Goal: Information Seeking & Learning: Learn about a topic

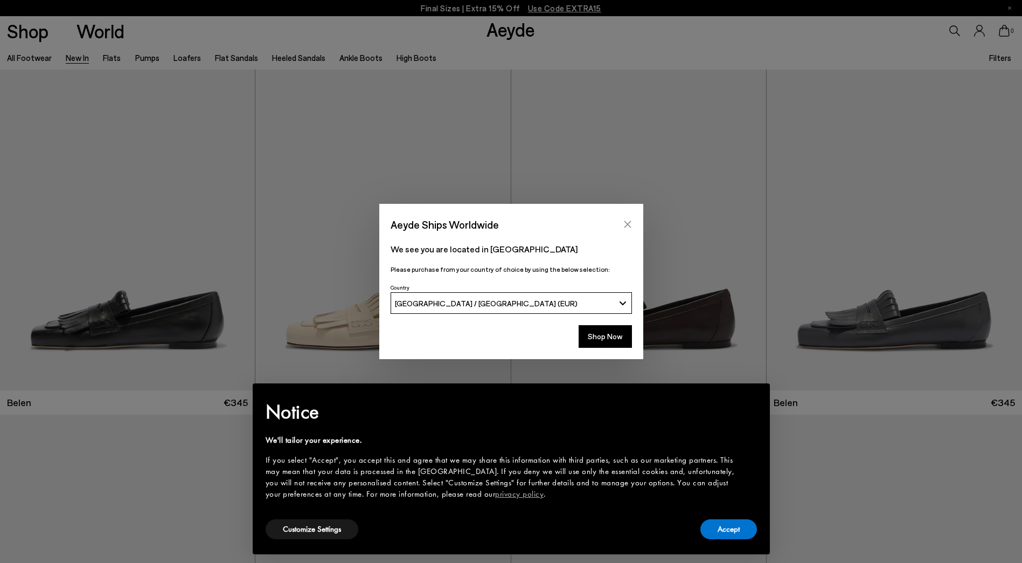
click at [629, 226] on icon "Close" at bounding box center [627, 224] width 7 height 7
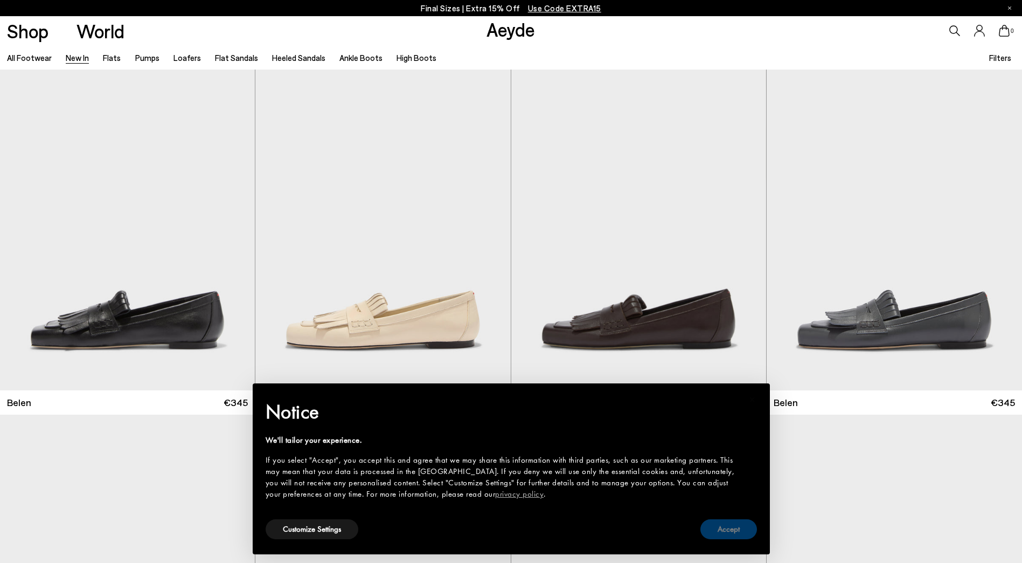
click at [731, 538] on button "Accept" at bounding box center [729, 529] width 57 height 20
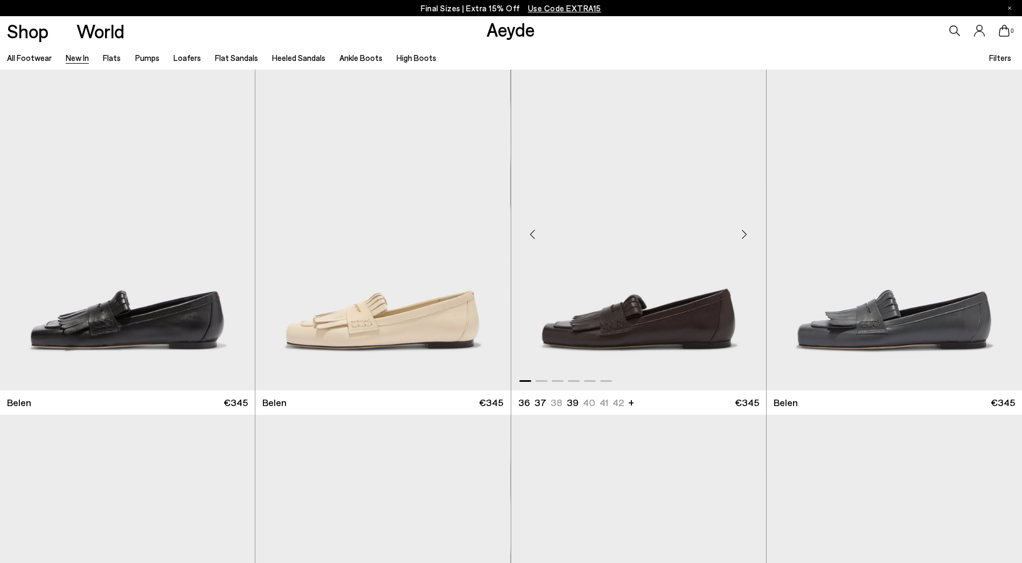
click at [741, 232] on div "Next slide" at bounding box center [745, 234] width 32 height 32
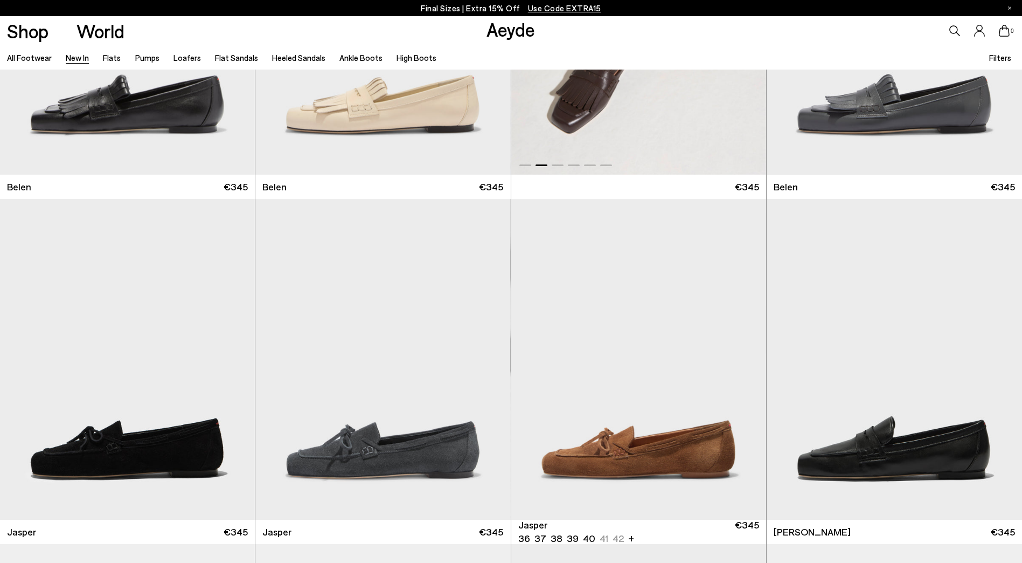
scroll to position [323, 0]
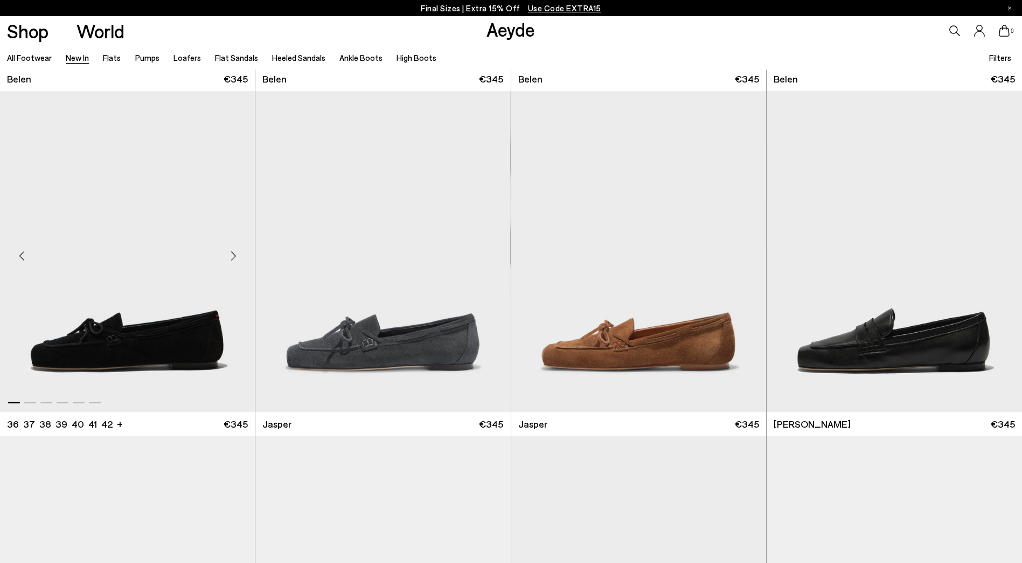
click at [232, 254] on div "Next slide" at bounding box center [233, 255] width 32 height 32
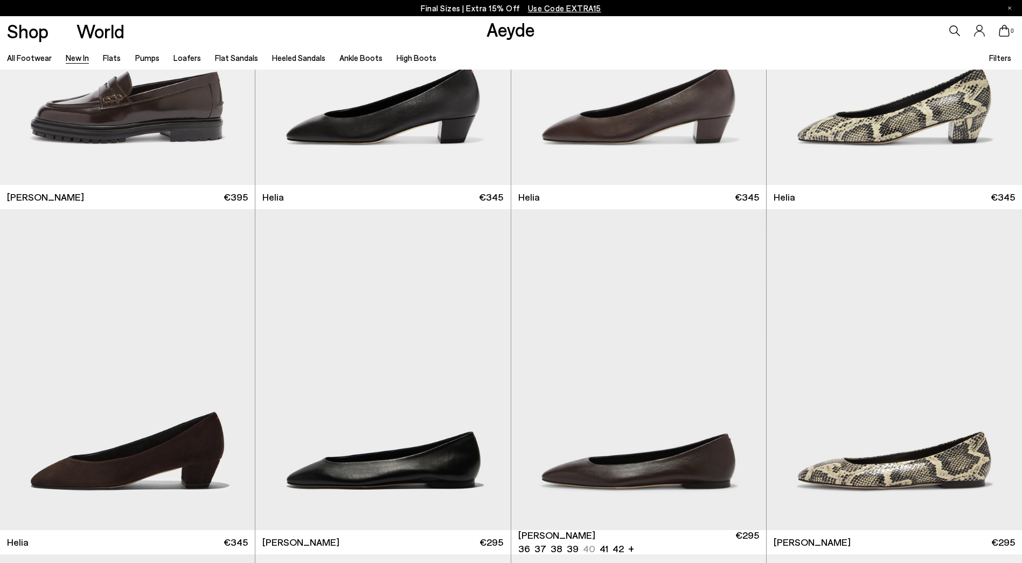
scroll to position [1347, 0]
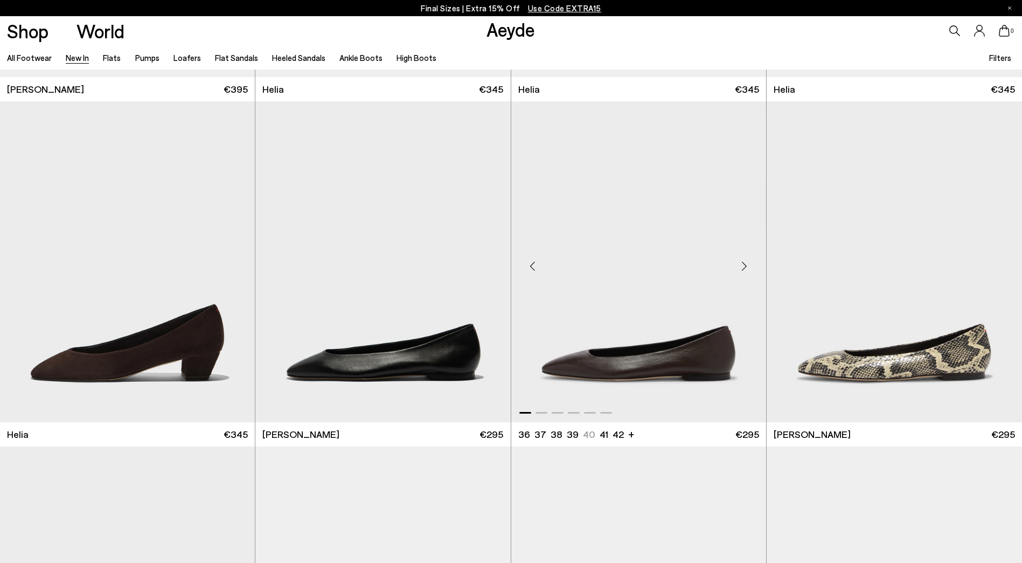
click at [750, 268] on div "Next slide" at bounding box center [745, 265] width 32 height 32
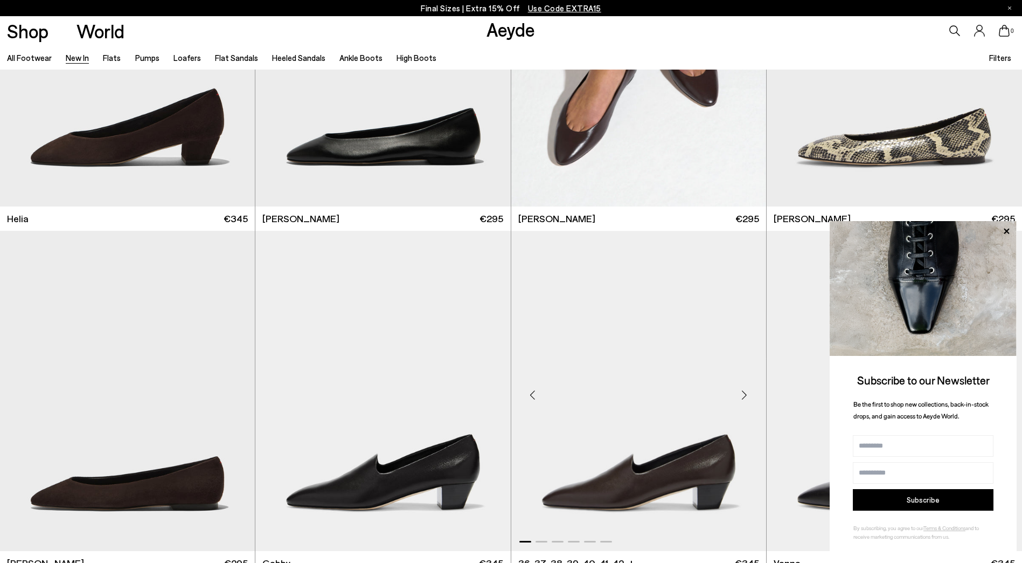
scroll to position [1670, 0]
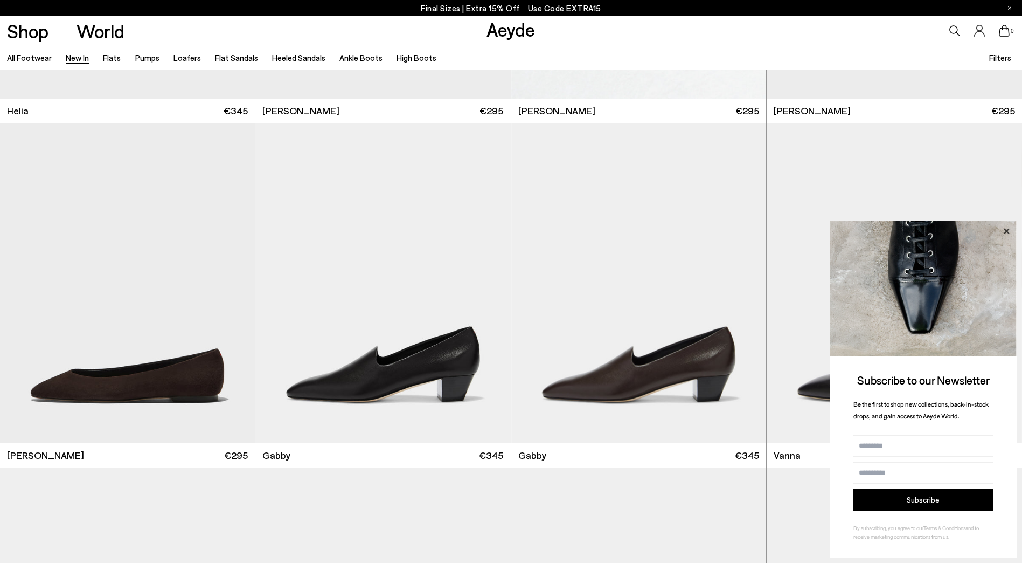
click at [1007, 231] on icon at bounding box center [1006, 230] width 5 height 5
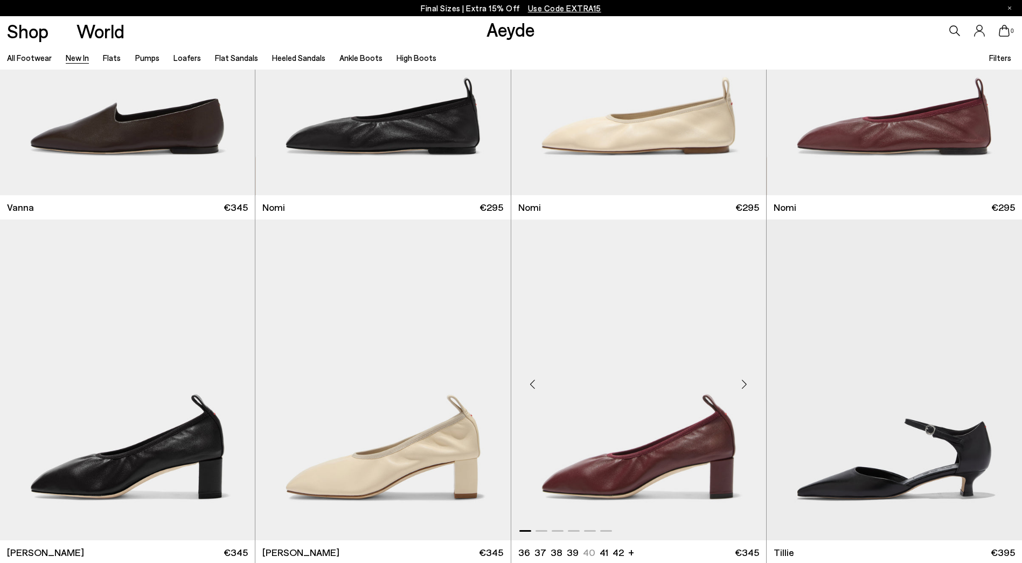
scroll to position [2425, 0]
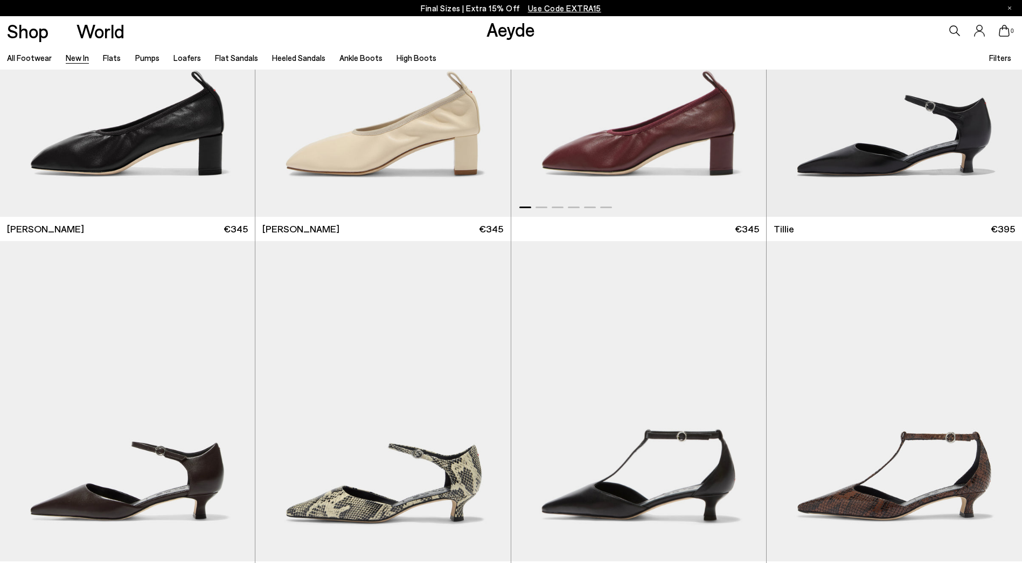
scroll to position [2748, 0]
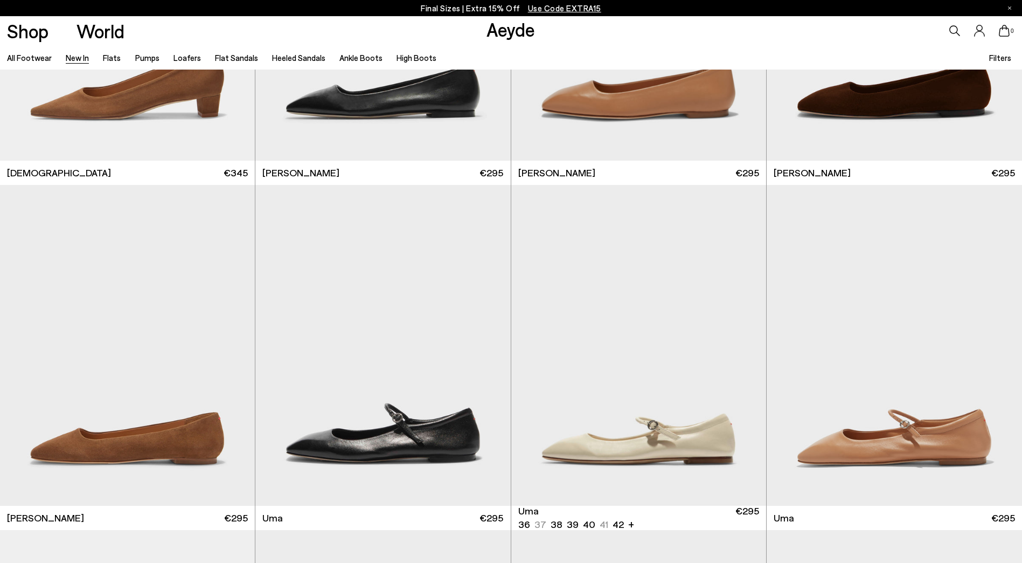
scroll to position [6143, 0]
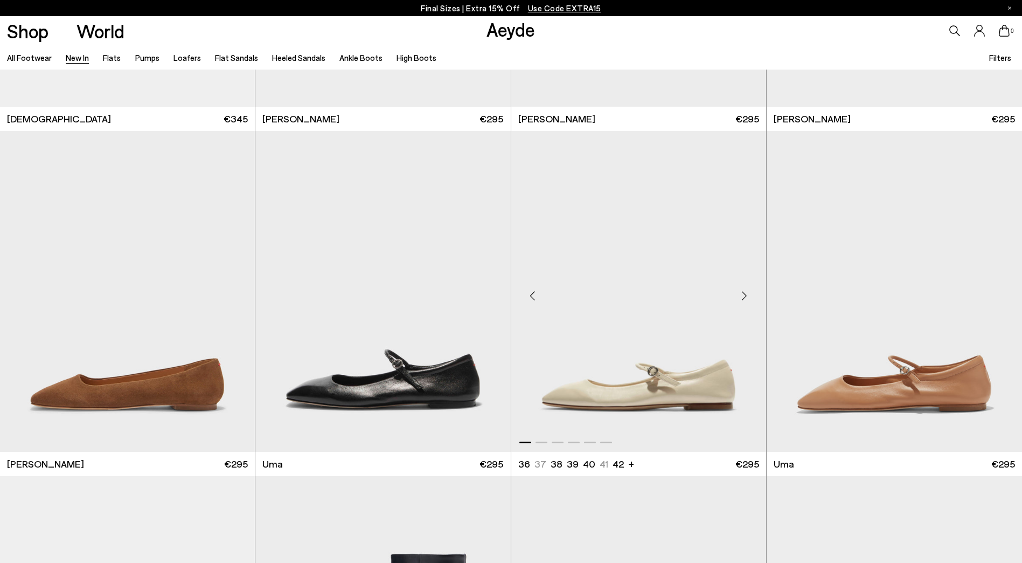
click at [740, 296] on div "Next slide" at bounding box center [745, 295] width 32 height 32
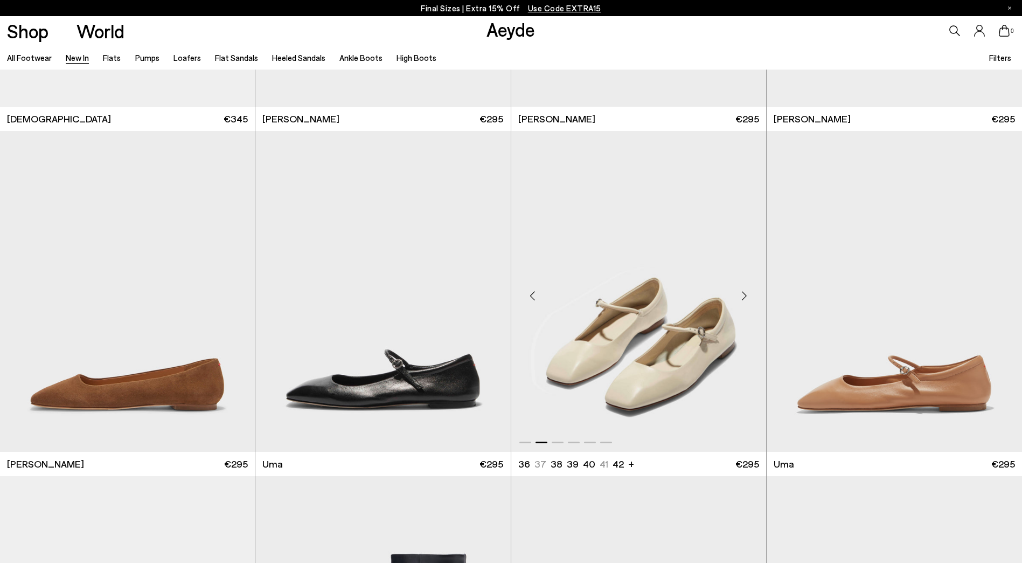
click at [740, 296] on div "Next slide" at bounding box center [745, 295] width 32 height 32
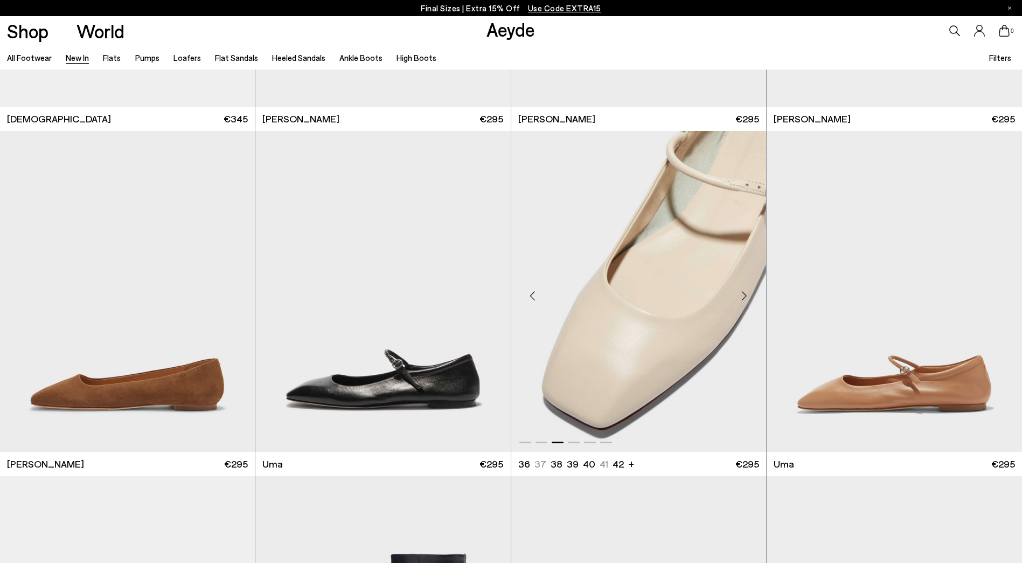
click at [740, 296] on div "Next slide" at bounding box center [745, 295] width 32 height 32
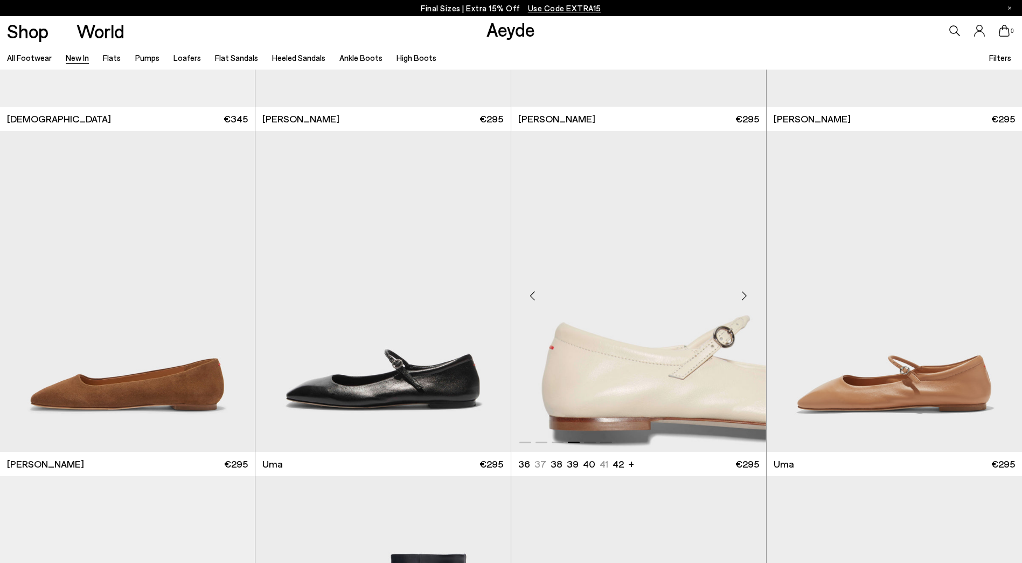
click at [740, 296] on div "Next slide" at bounding box center [745, 295] width 32 height 32
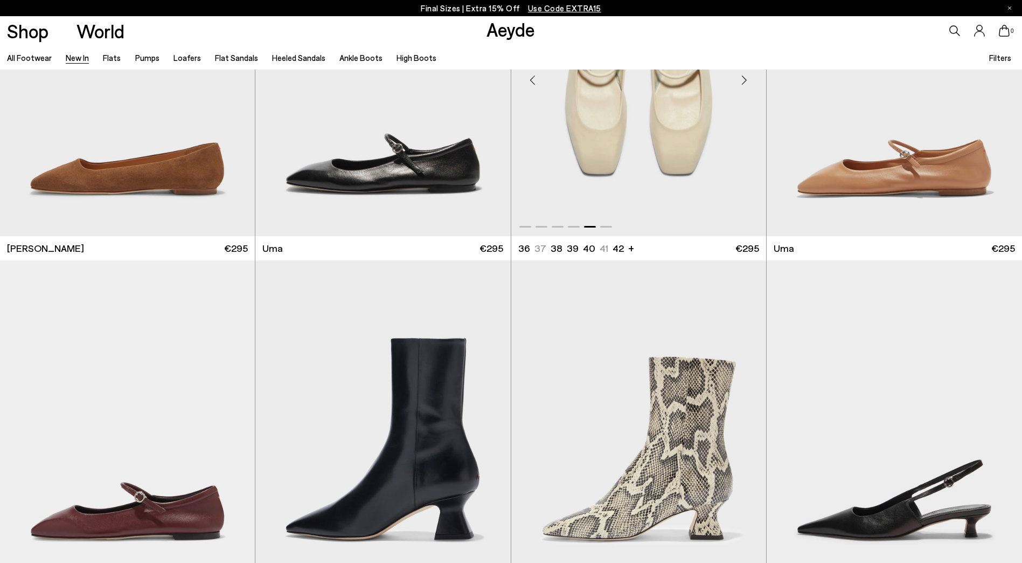
scroll to position [6413, 0]
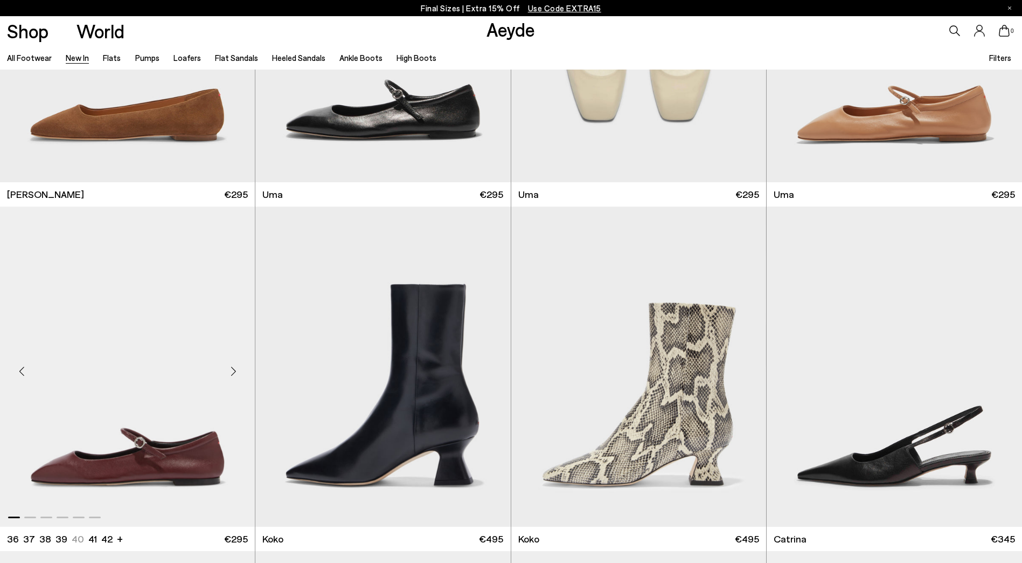
click at [234, 366] on div "Next slide" at bounding box center [233, 371] width 32 height 32
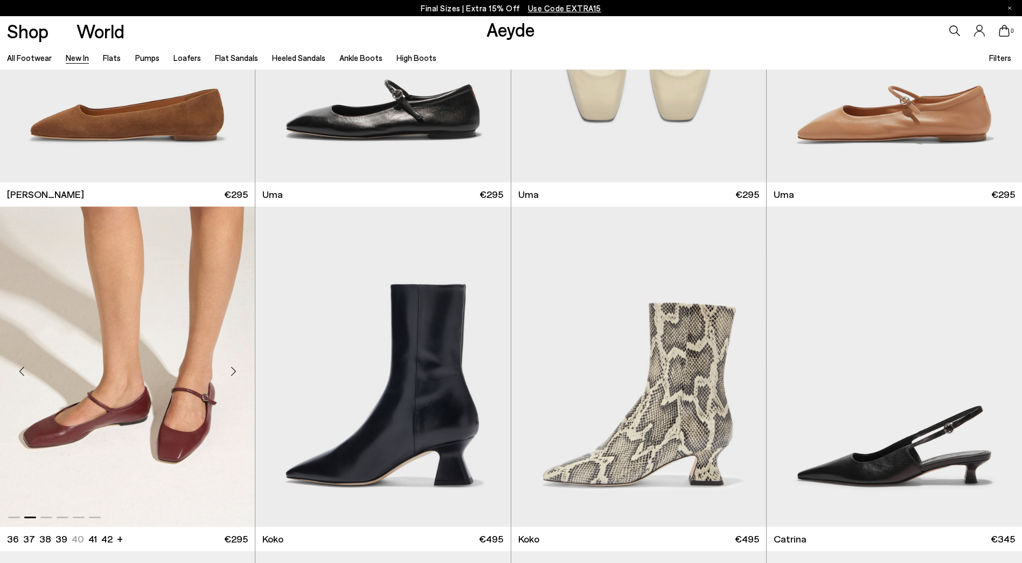
click at [234, 366] on div "Next slide" at bounding box center [233, 371] width 32 height 32
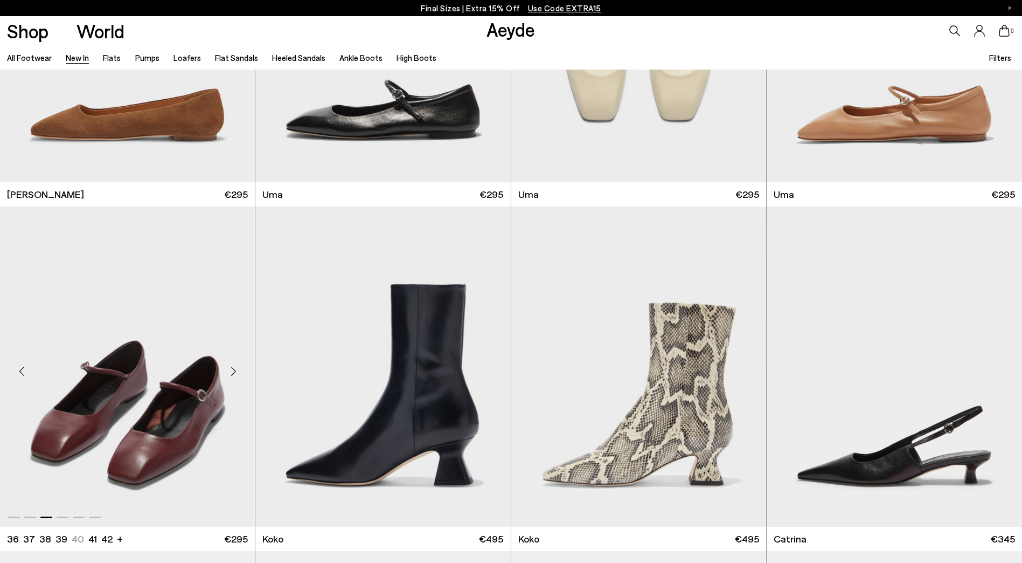
click at [234, 366] on div "Next slide" at bounding box center [233, 371] width 32 height 32
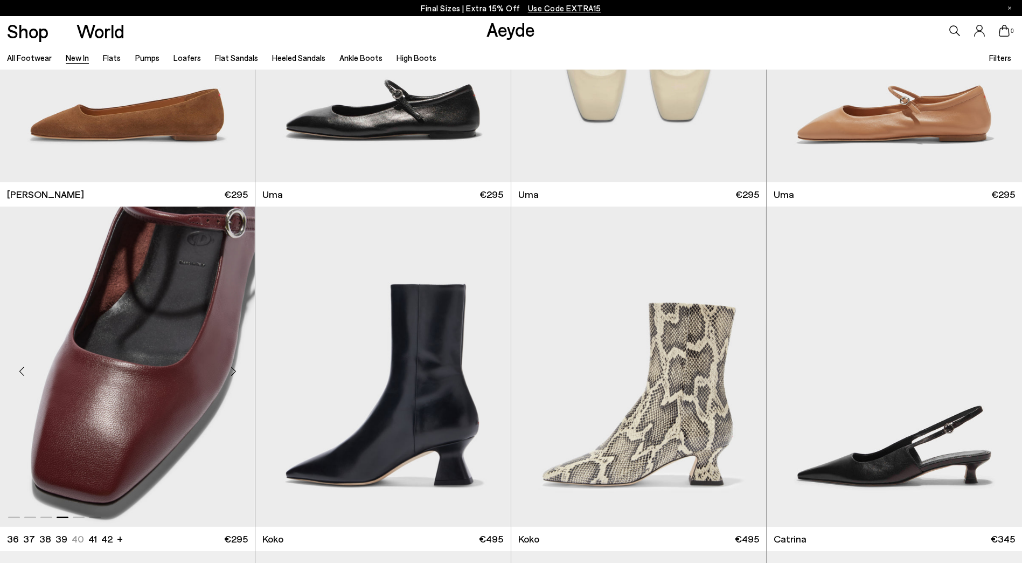
click at [234, 366] on div "Next slide" at bounding box center [233, 371] width 32 height 32
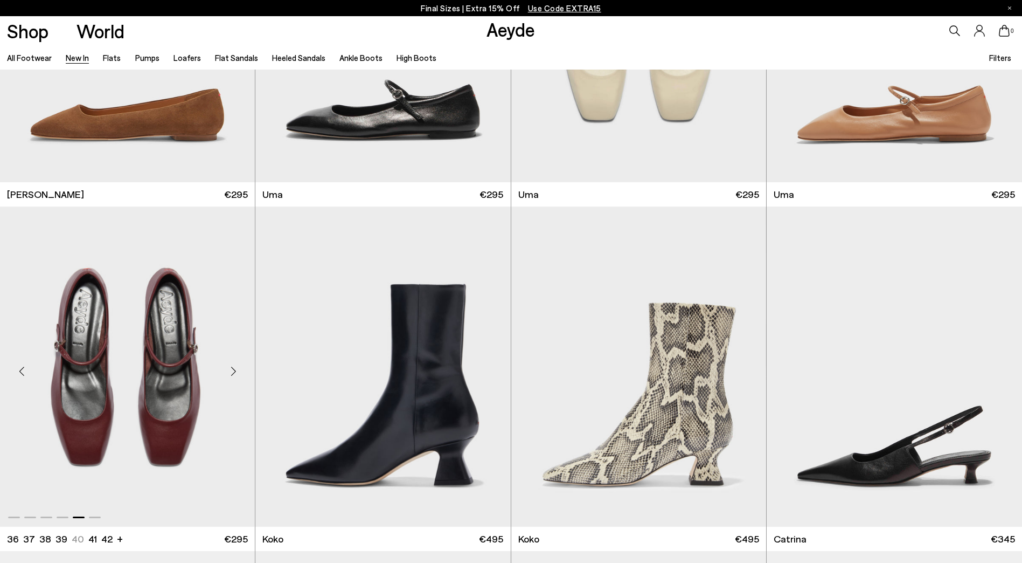
click at [234, 366] on div "Next slide" at bounding box center [233, 371] width 32 height 32
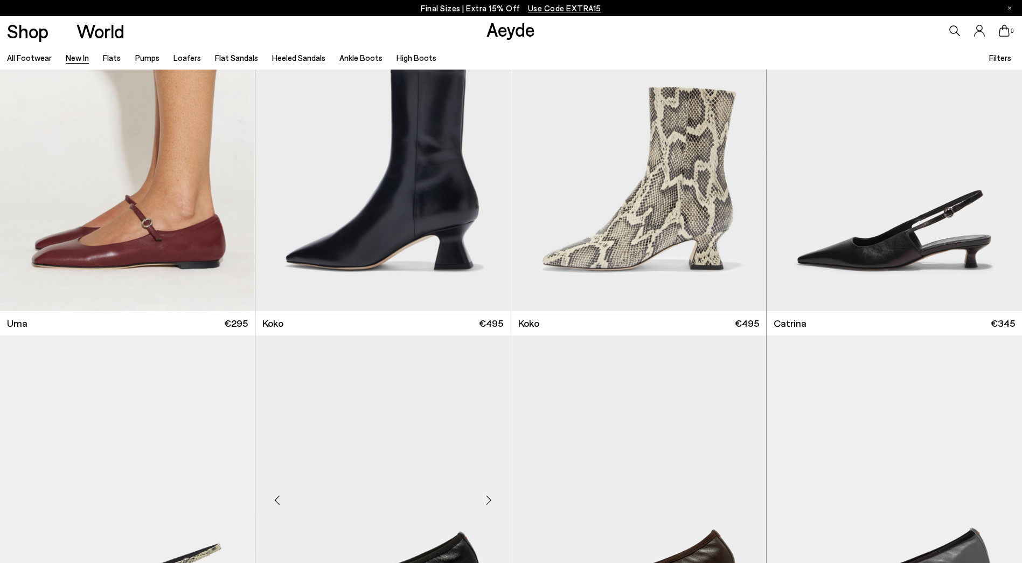
scroll to position [6844, 0]
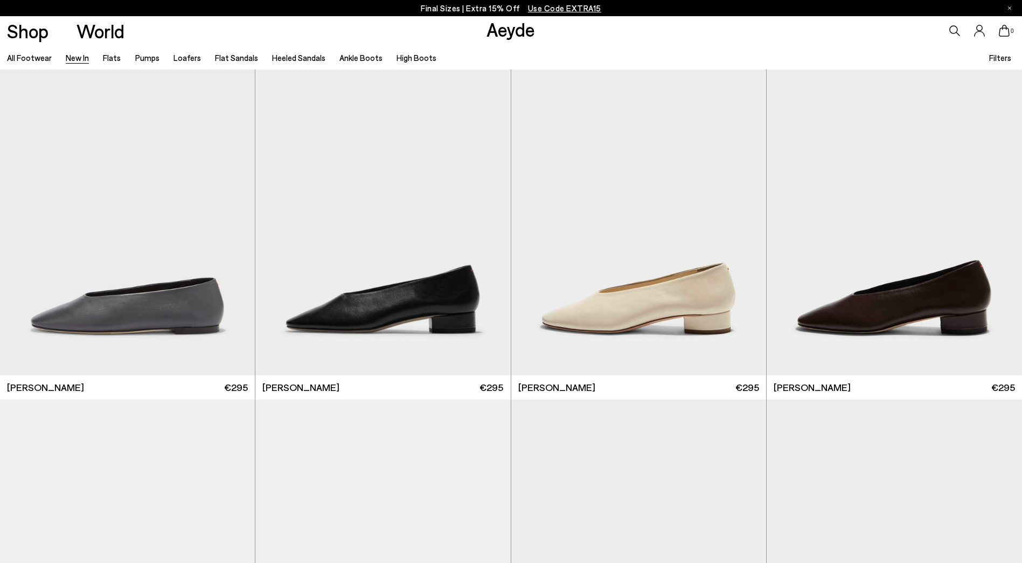
scroll to position [7814, 0]
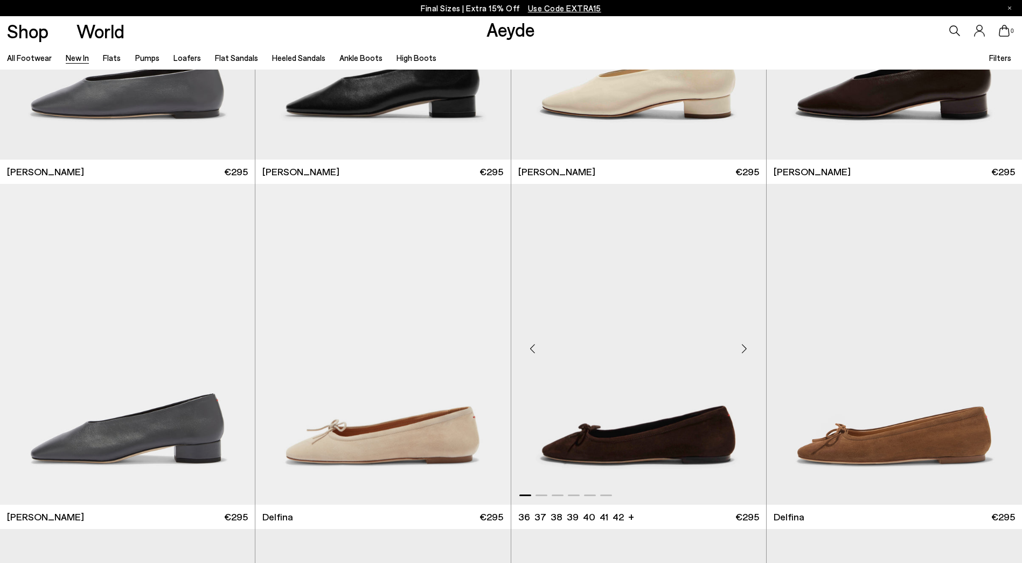
click at [748, 346] on div "Next slide" at bounding box center [745, 348] width 32 height 32
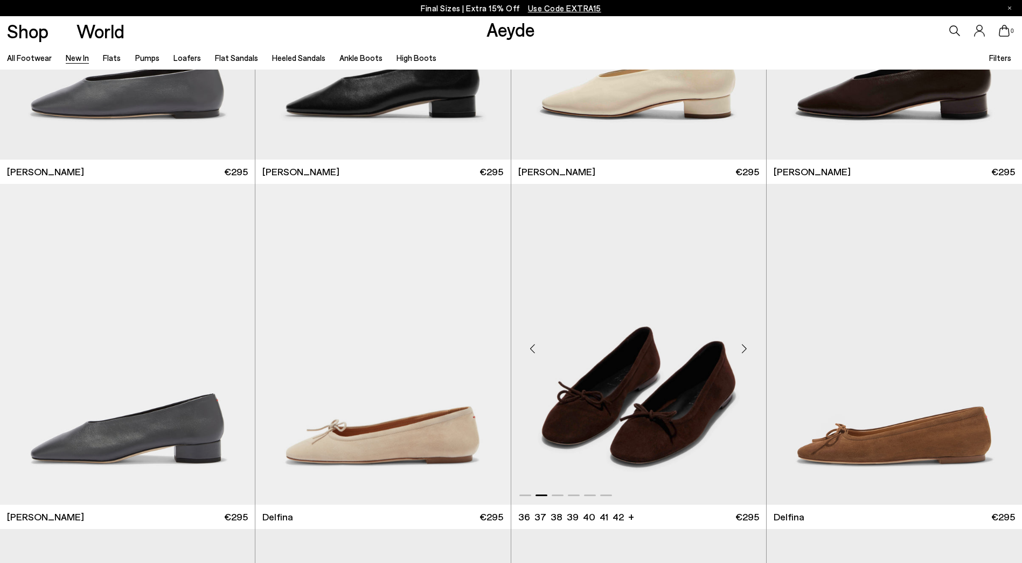
click at [748, 346] on div "Next slide" at bounding box center [745, 348] width 32 height 32
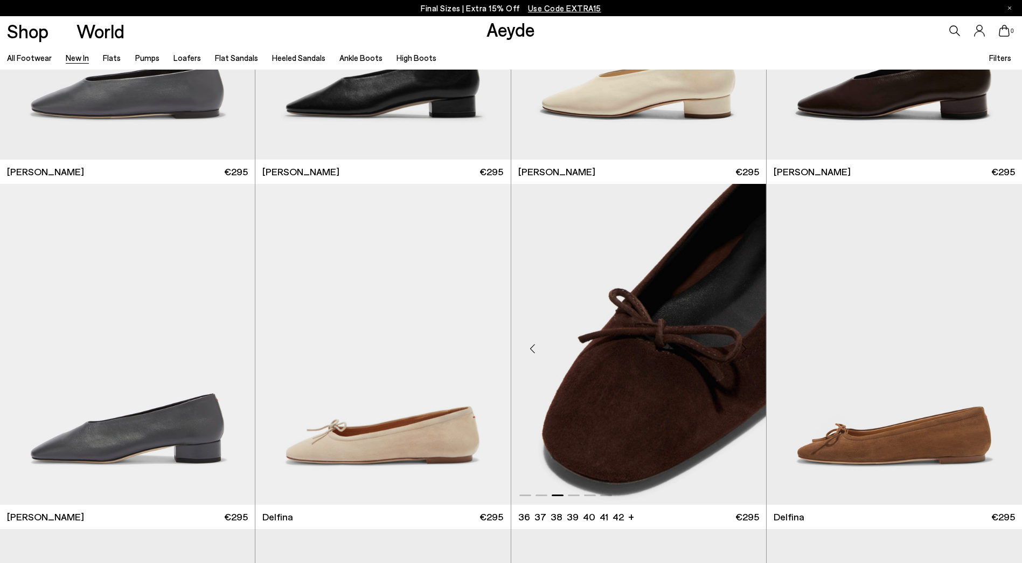
click at [748, 346] on div "Next slide" at bounding box center [745, 348] width 32 height 32
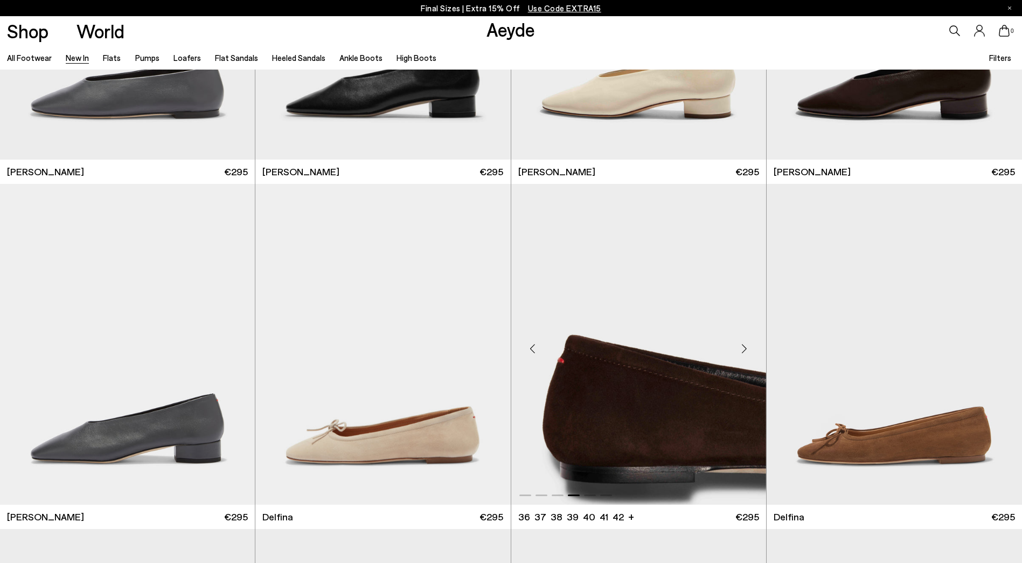
click at [748, 346] on div "Next slide" at bounding box center [745, 348] width 32 height 32
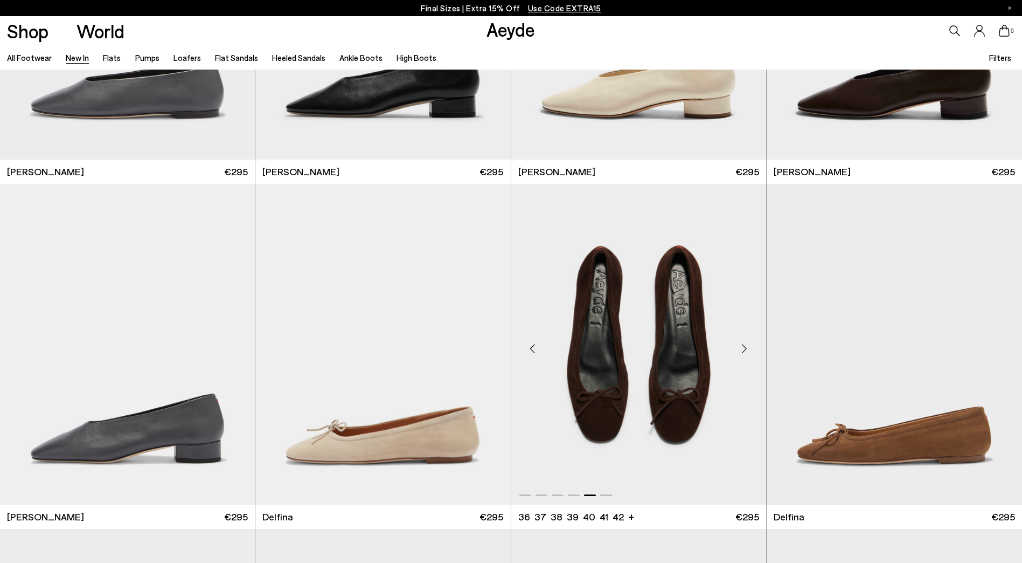
click at [748, 346] on div "Next slide" at bounding box center [745, 348] width 32 height 32
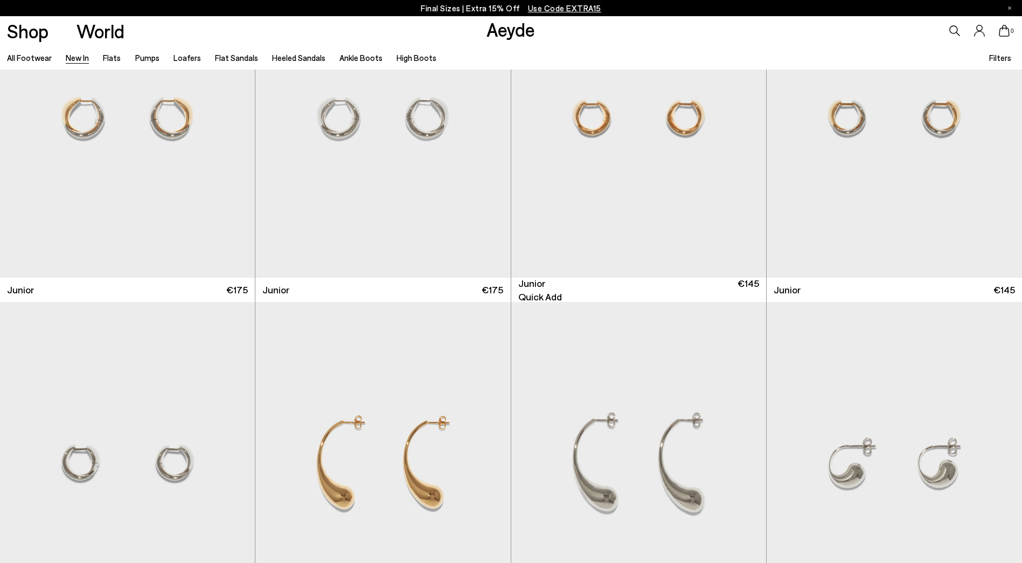
scroll to position [8622, 0]
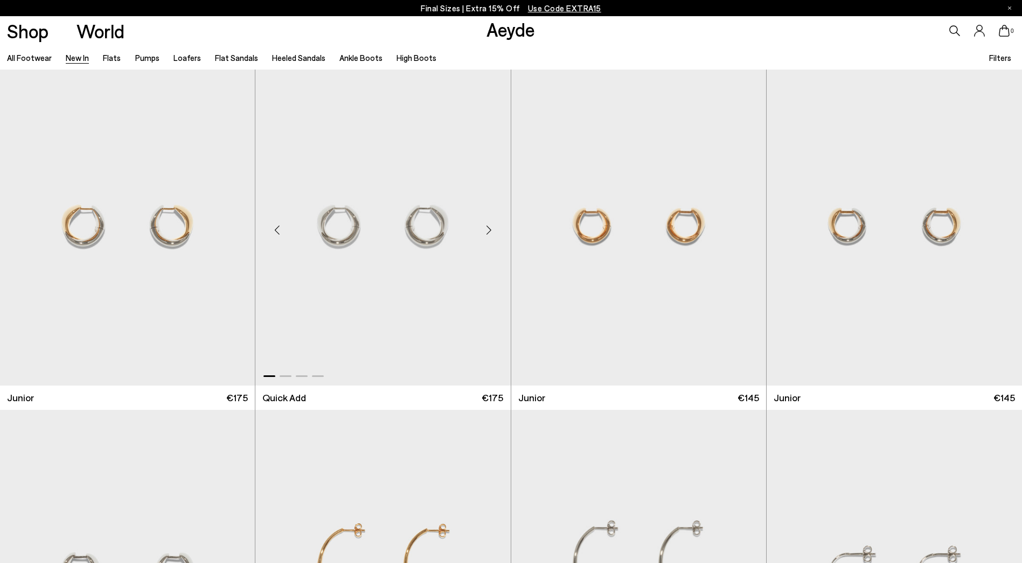
click at [488, 226] on div "Next slide" at bounding box center [489, 229] width 32 height 32
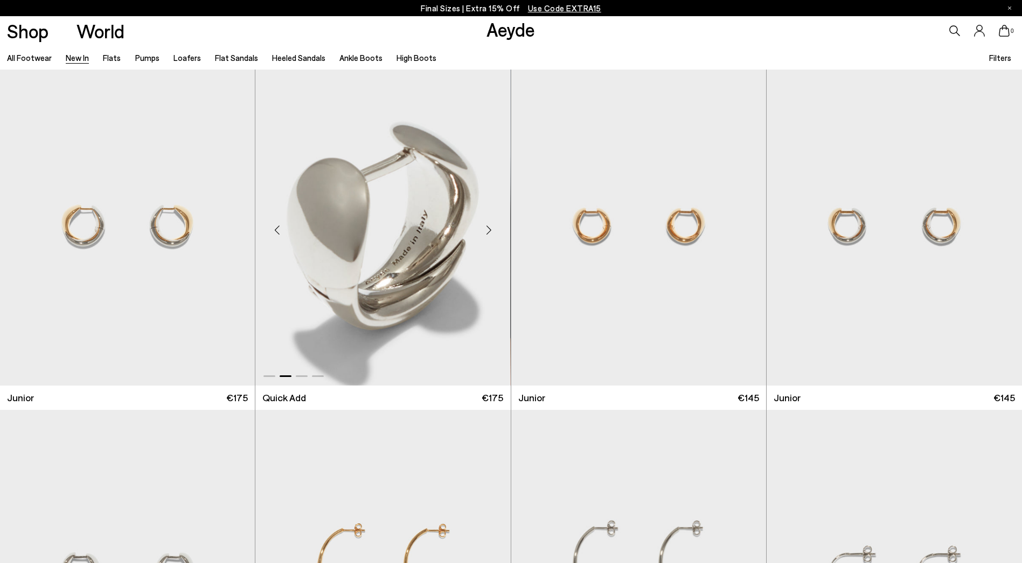
click at [488, 226] on div "Next slide" at bounding box center [489, 229] width 32 height 32
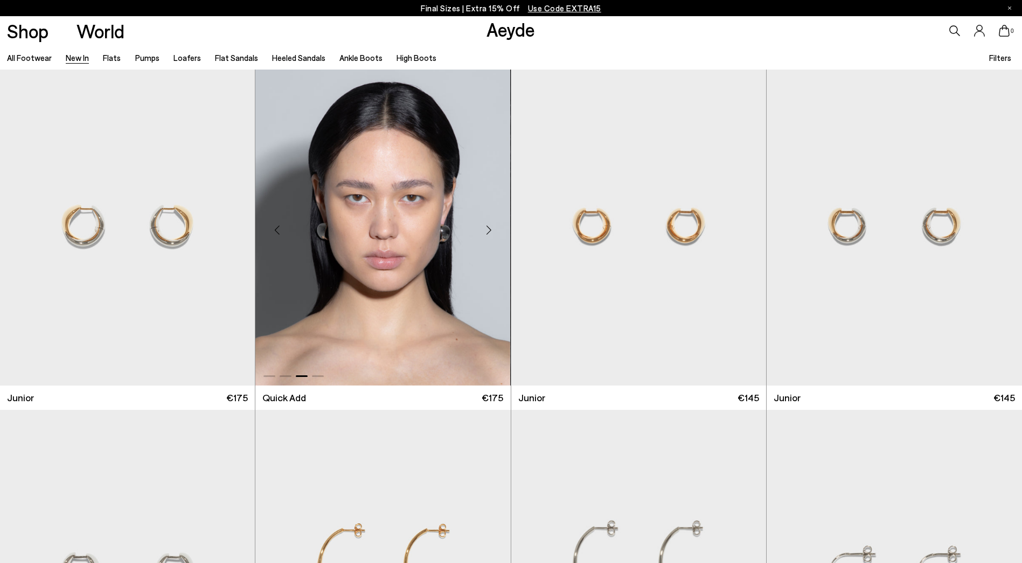
click at [488, 226] on div "Next slide" at bounding box center [489, 229] width 32 height 32
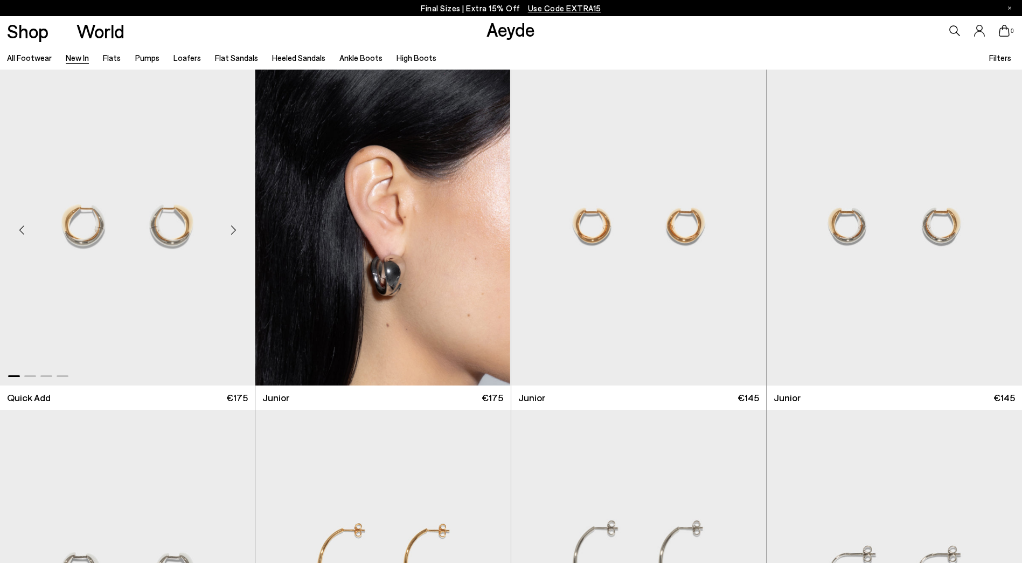
click at [229, 232] on div "Next slide" at bounding box center [233, 229] width 32 height 32
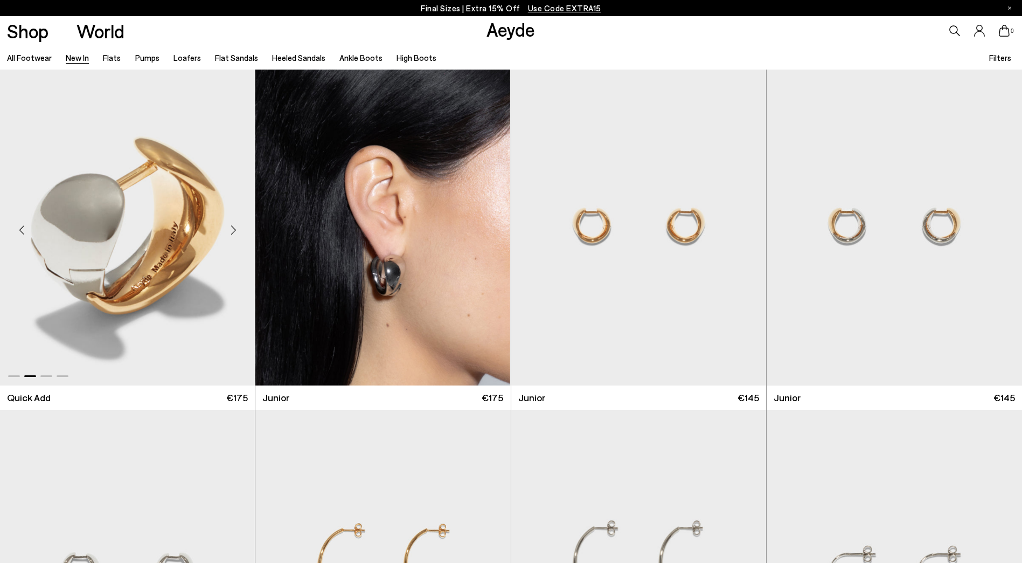
click at [229, 232] on div "Next slide" at bounding box center [233, 229] width 32 height 32
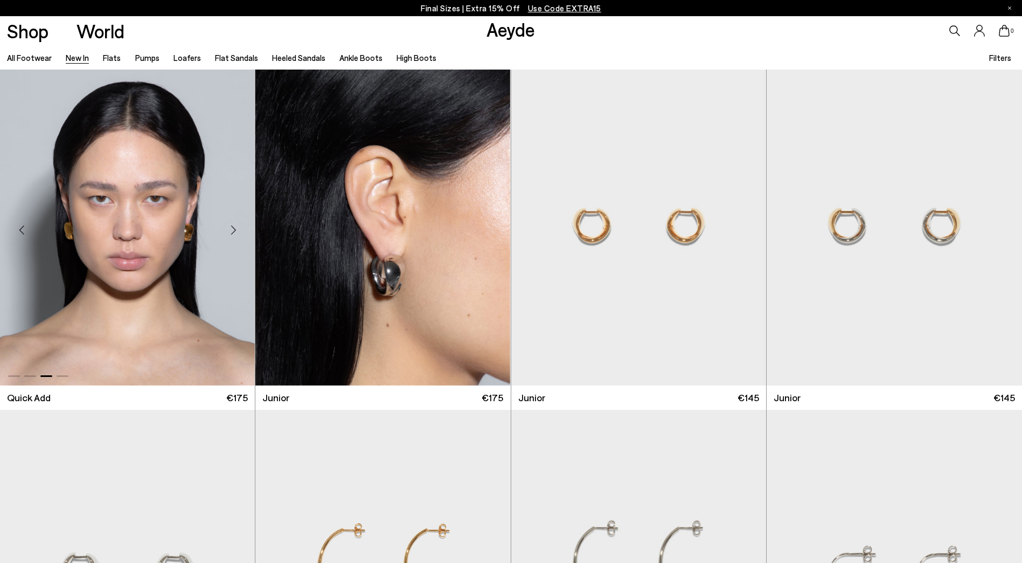
click at [229, 232] on div "Next slide" at bounding box center [233, 229] width 32 height 32
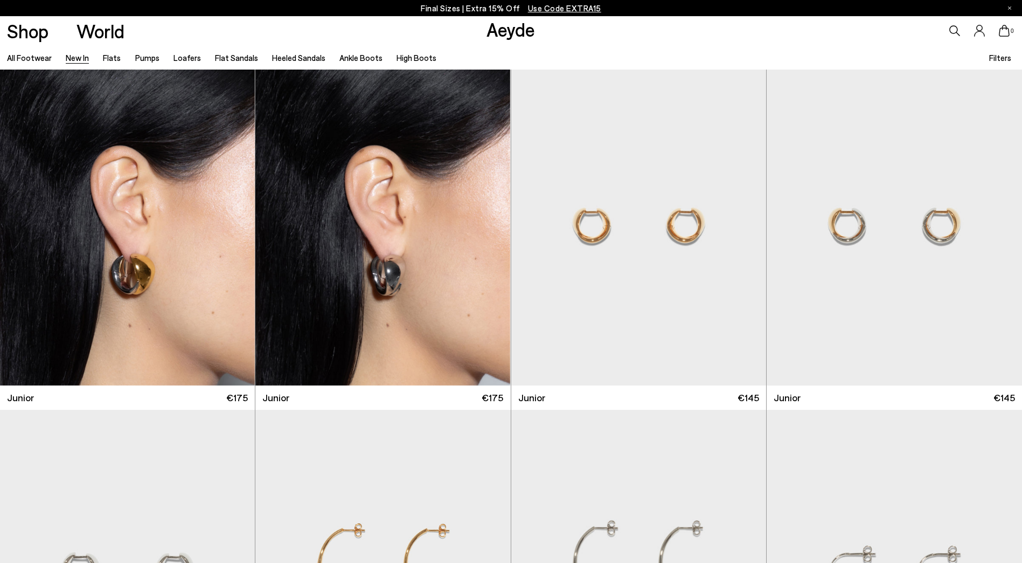
scroll to position [8837, 0]
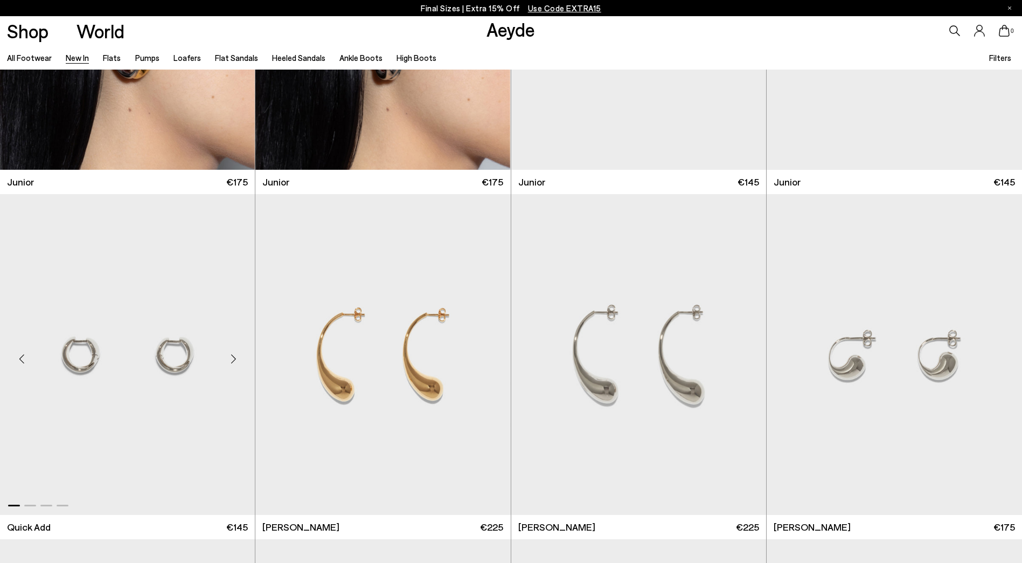
click at [229, 361] on div "Next slide" at bounding box center [233, 359] width 32 height 32
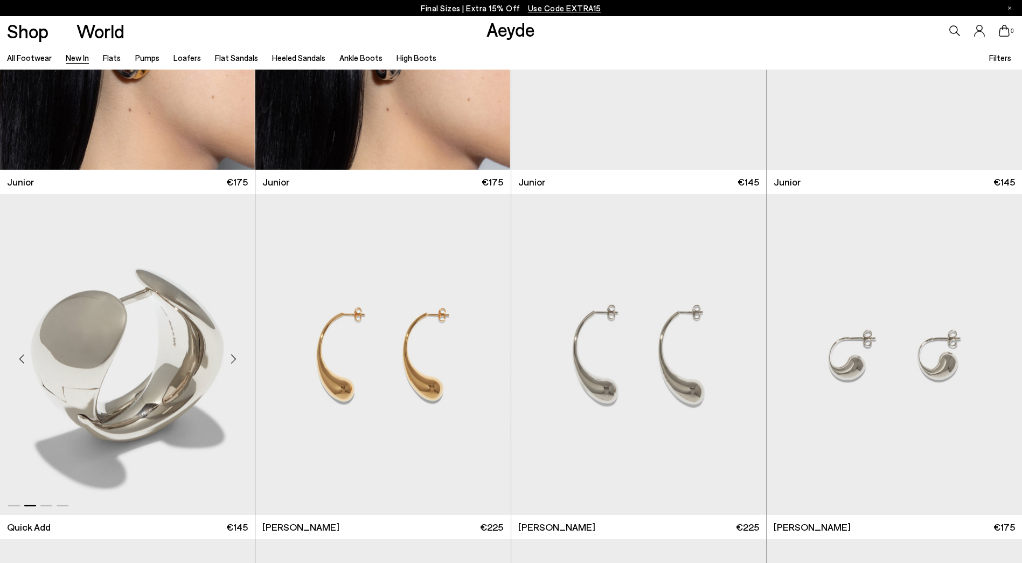
click at [229, 361] on div "Next slide" at bounding box center [233, 359] width 32 height 32
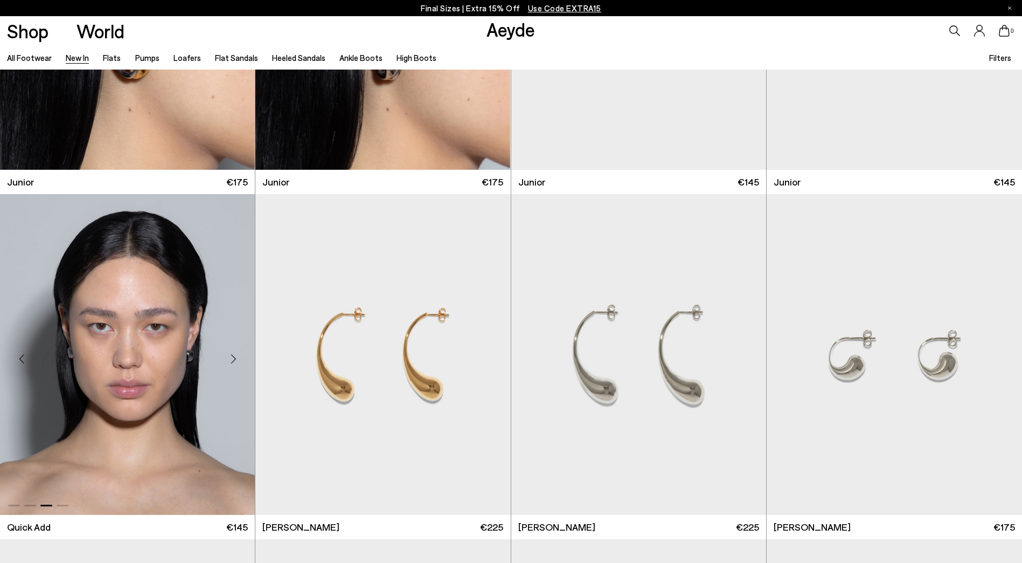
click at [229, 361] on div "Next slide" at bounding box center [233, 359] width 32 height 32
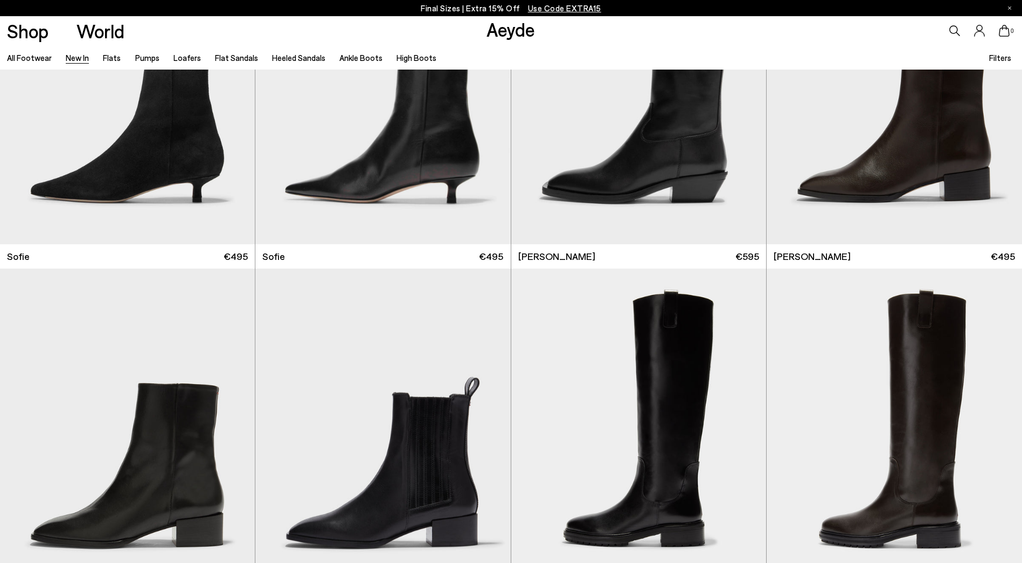
scroll to position [10993, 0]
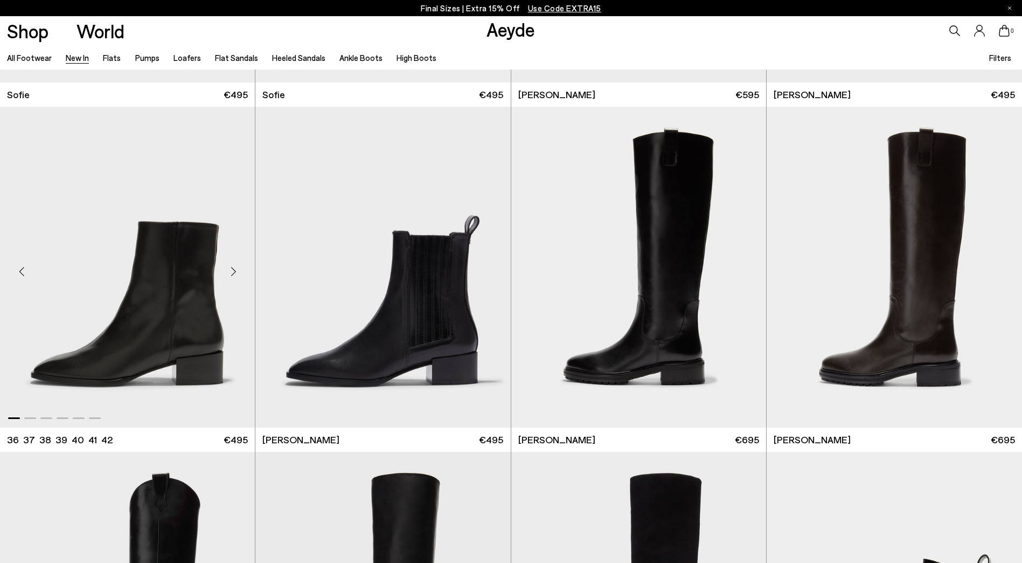
click at [235, 271] on div "Next slide" at bounding box center [233, 271] width 32 height 32
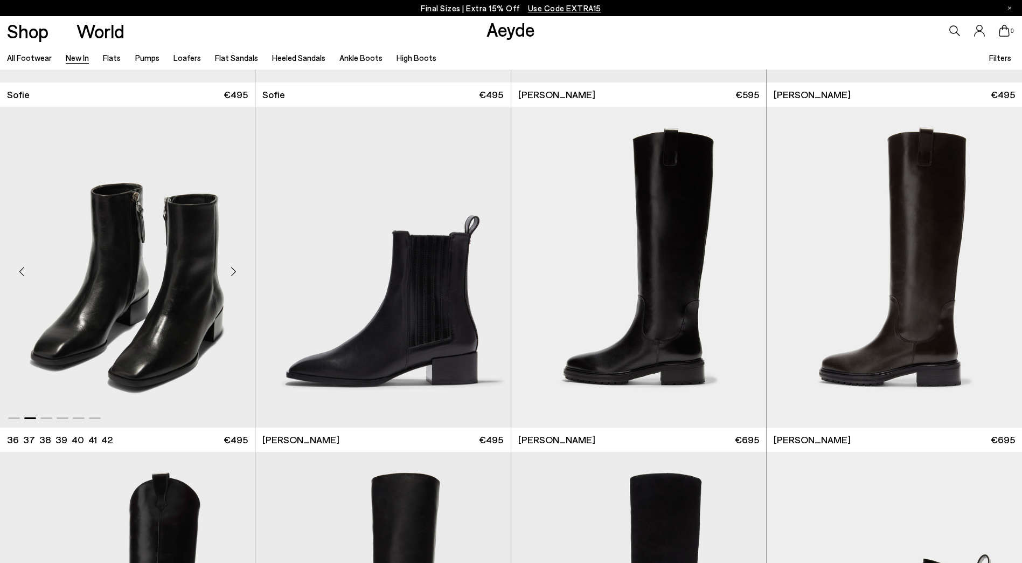
click at [235, 271] on div "Next slide" at bounding box center [233, 271] width 32 height 32
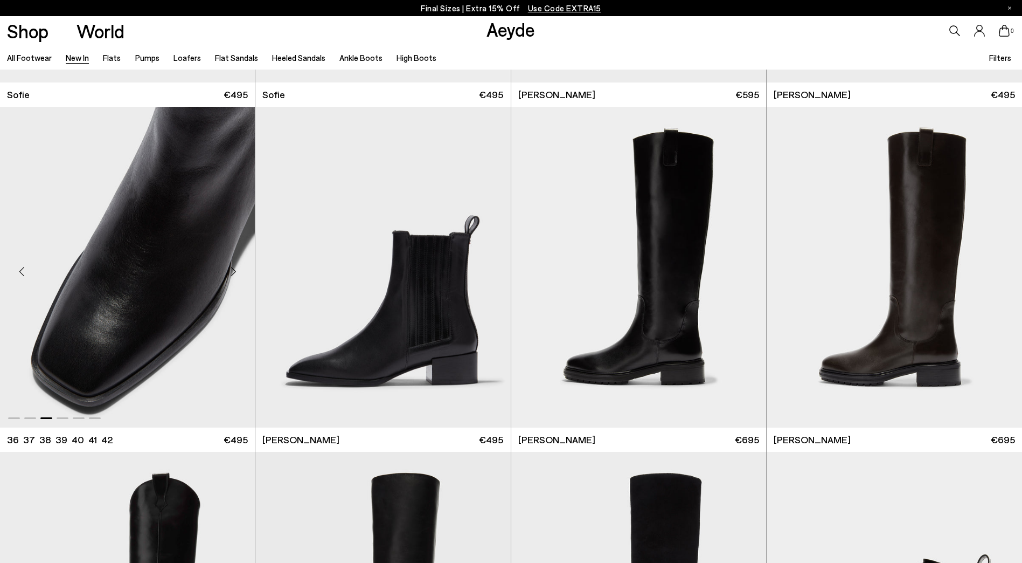
click at [235, 271] on div "Next slide" at bounding box center [233, 271] width 32 height 32
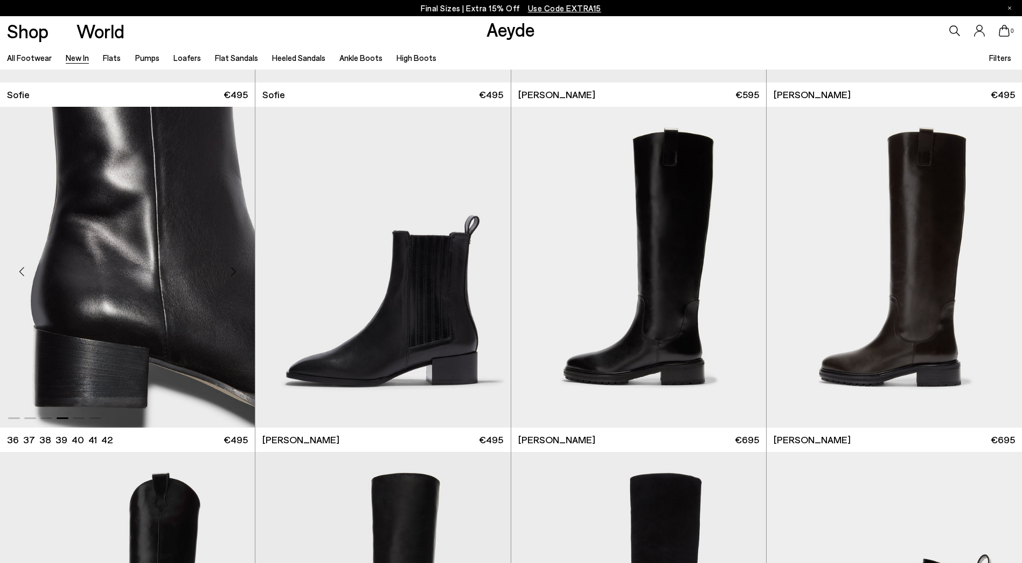
click at [235, 271] on div "Next slide" at bounding box center [233, 271] width 32 height 32
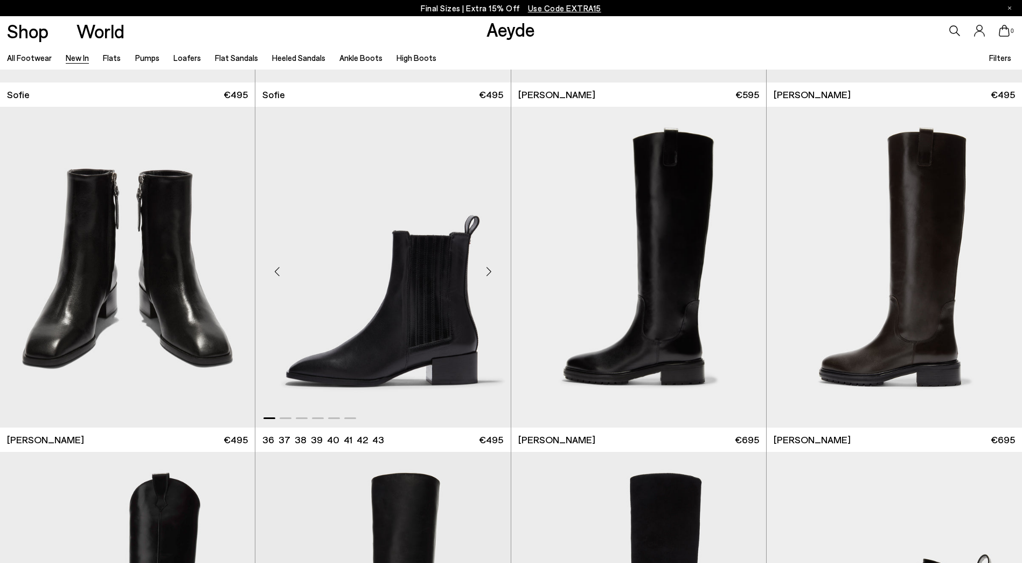
click at [488, 274] on div "Next slide" at bounding box center [489, 271] width 32 height 32
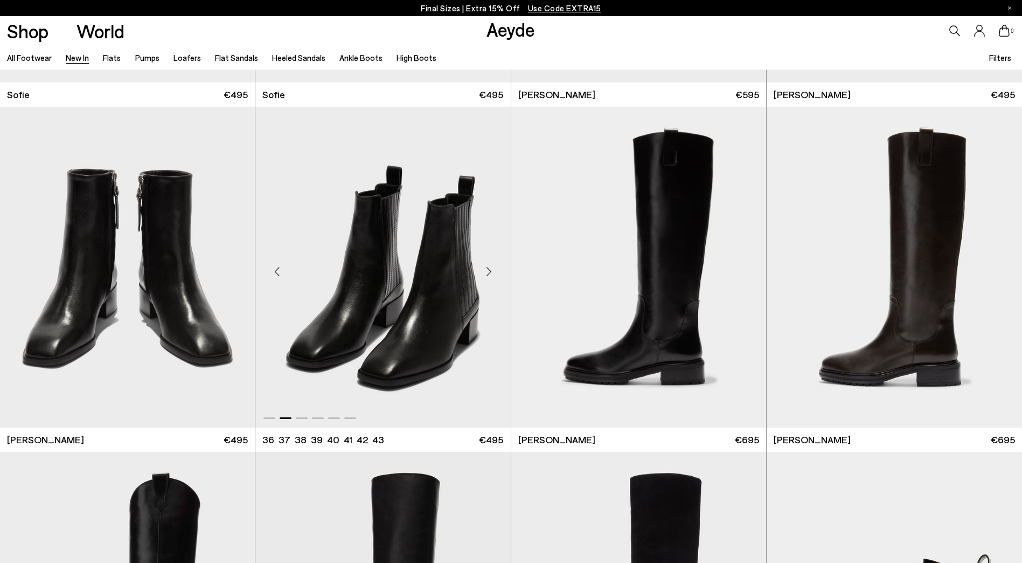
click at [492, 265] on div "Next slide" at bounding box center [489, 271] width 32 height 32
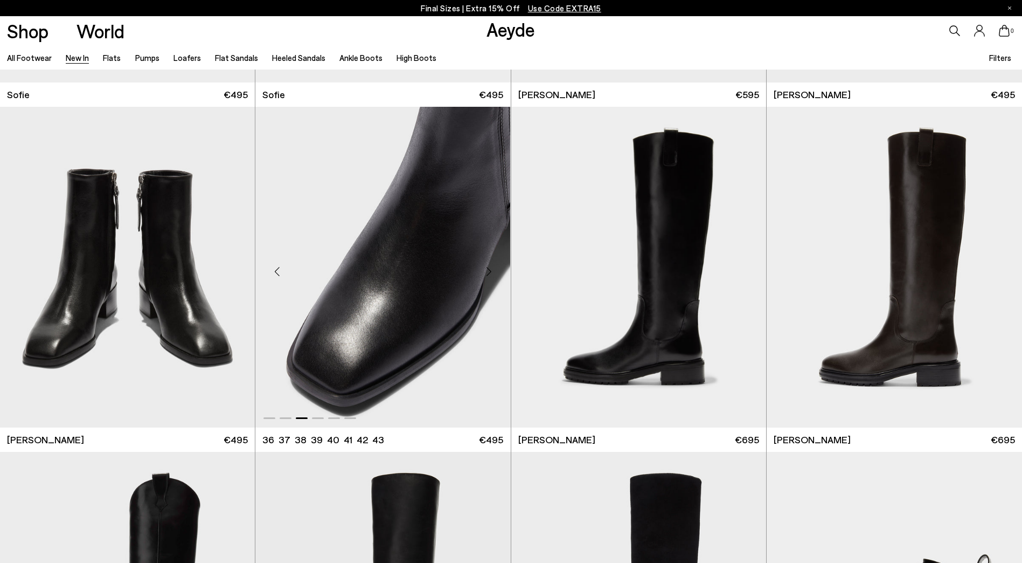
click at [492, 265] on div "Next slide" at bounding box center [489, 271] width 32 height 32
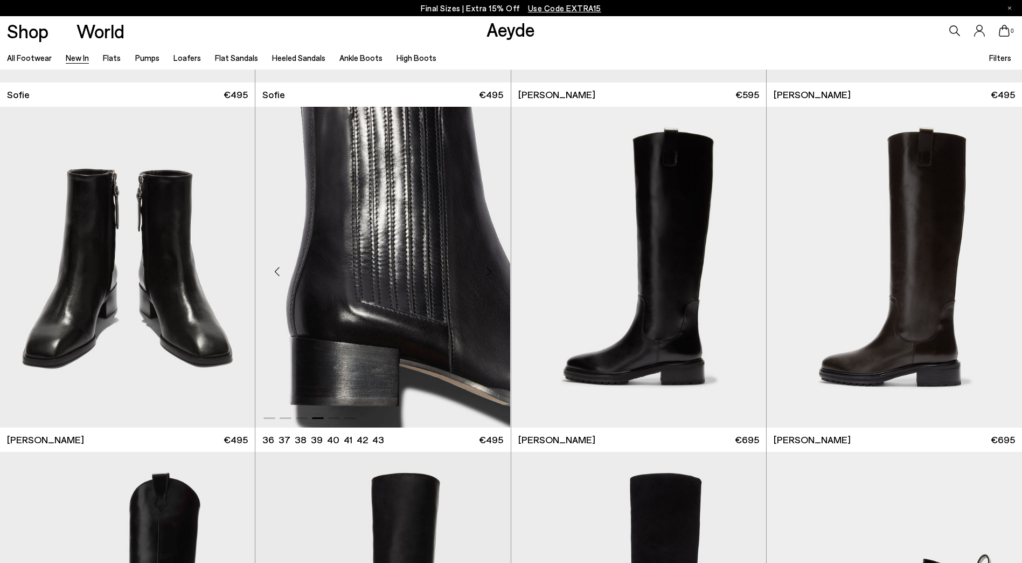
click at [495, 275] on div "Next slide" at bounding box center [489, 271] width 32 height 32
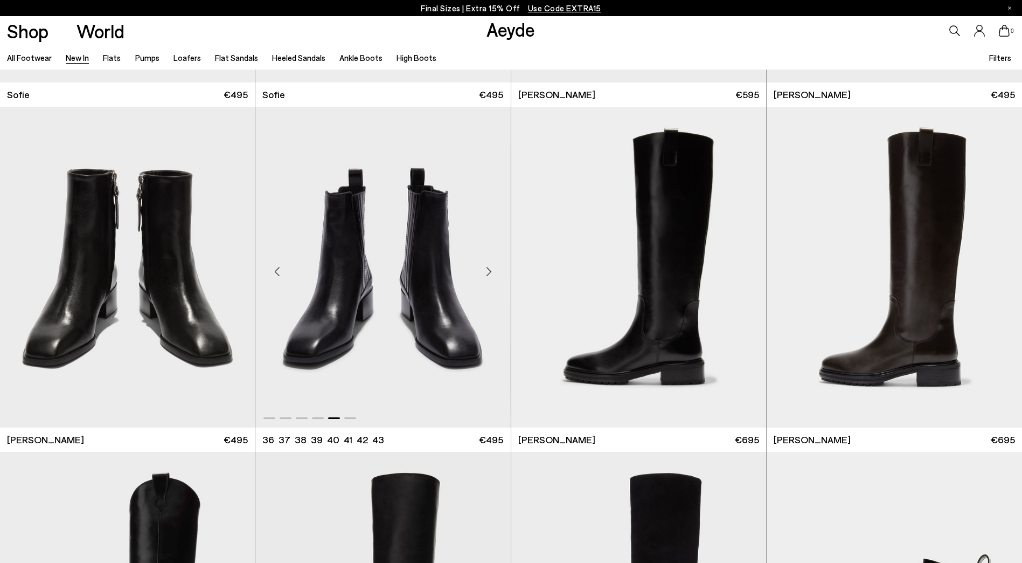
click at [495, 275] on div "Next slide" at bounding box center [489, 271] width 32 height 32
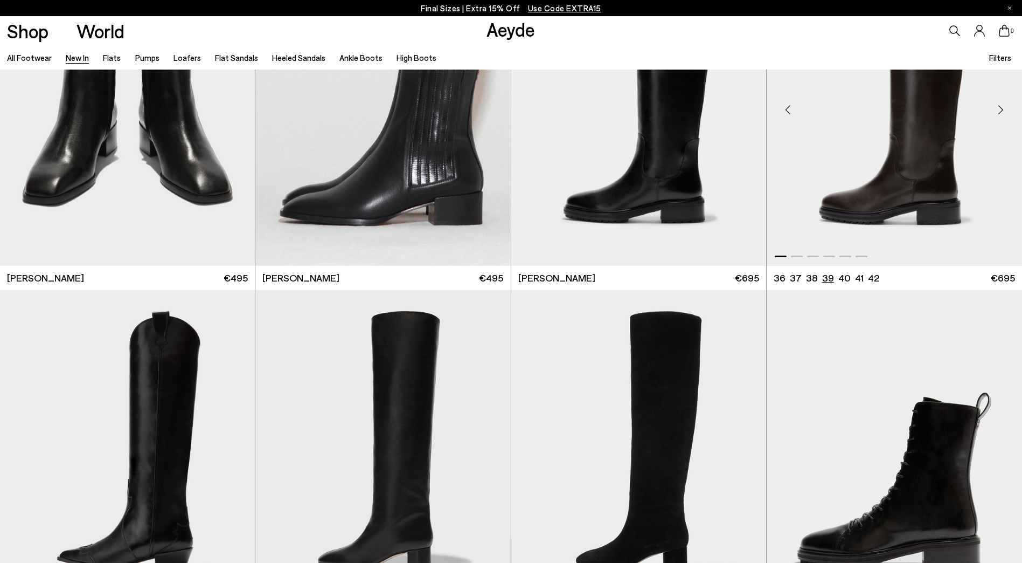
scroll to position [11316, 0]
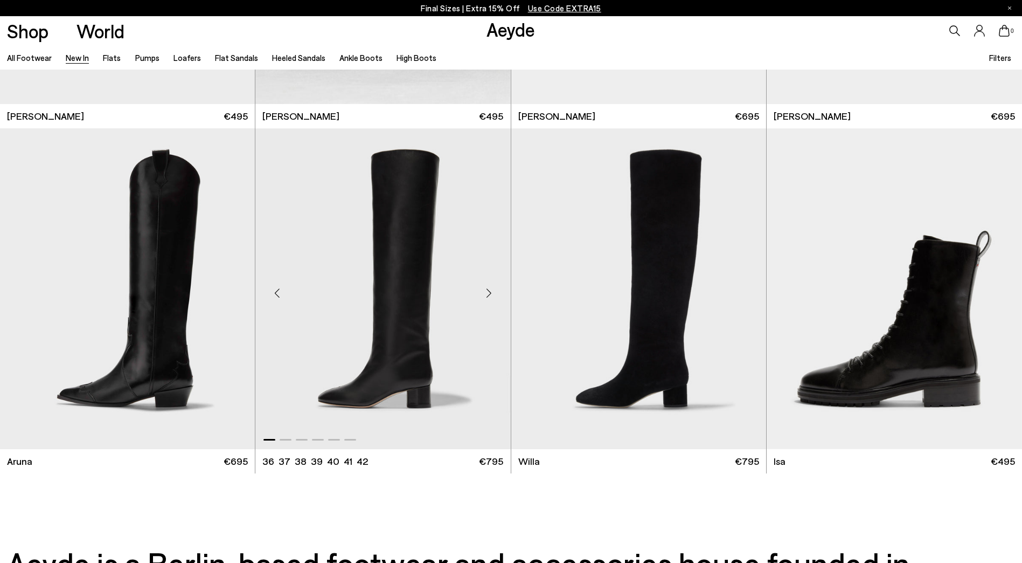
click at [489, 292] on div "Next slide" at bounding box center [489, 292] width 32 height 32
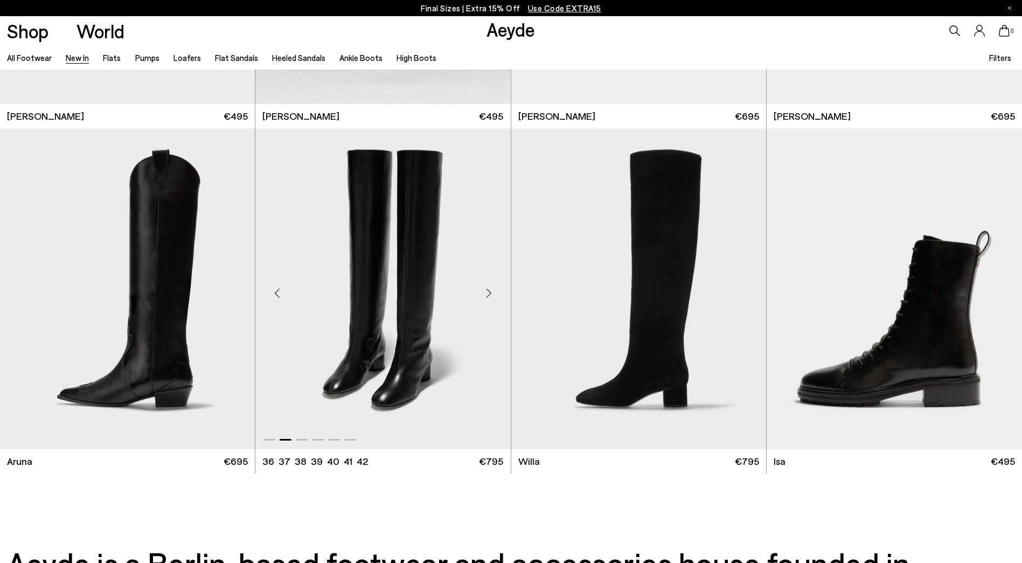
click at [489, 292] on div "Next slide" at bounding box center [489, 292] width 32 height 32
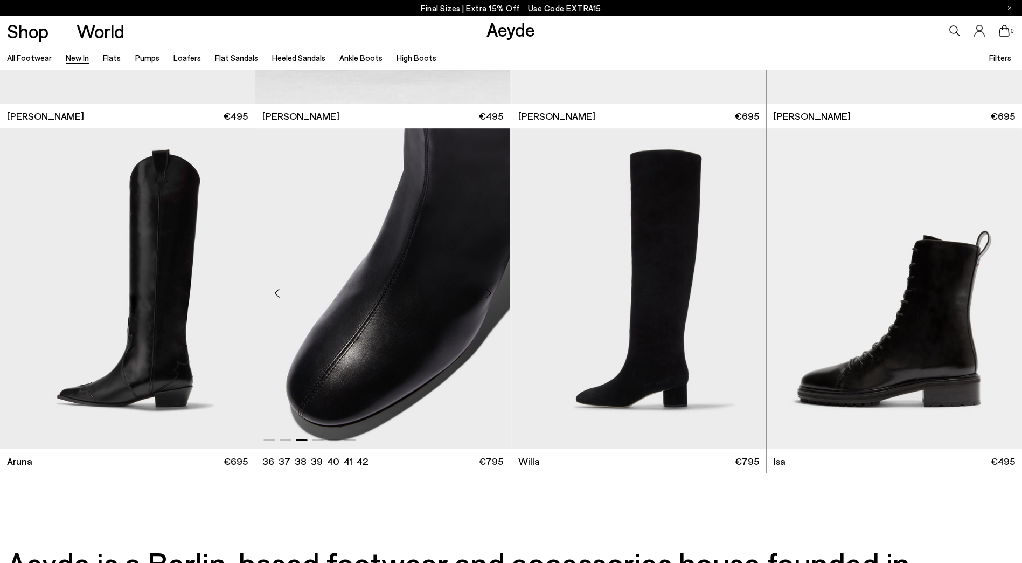
click at [484, 290] on div "Next slide" at bounding box center [489, 292] width 32 height 32
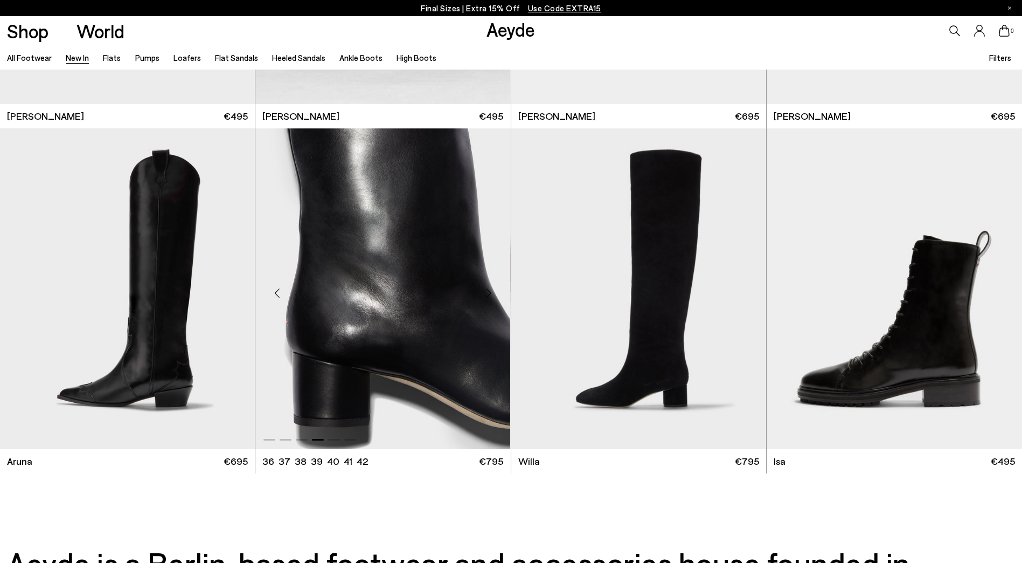
click at [487, 292] on div "Next slide" at bounding box center [489, 292] width 32 height 32
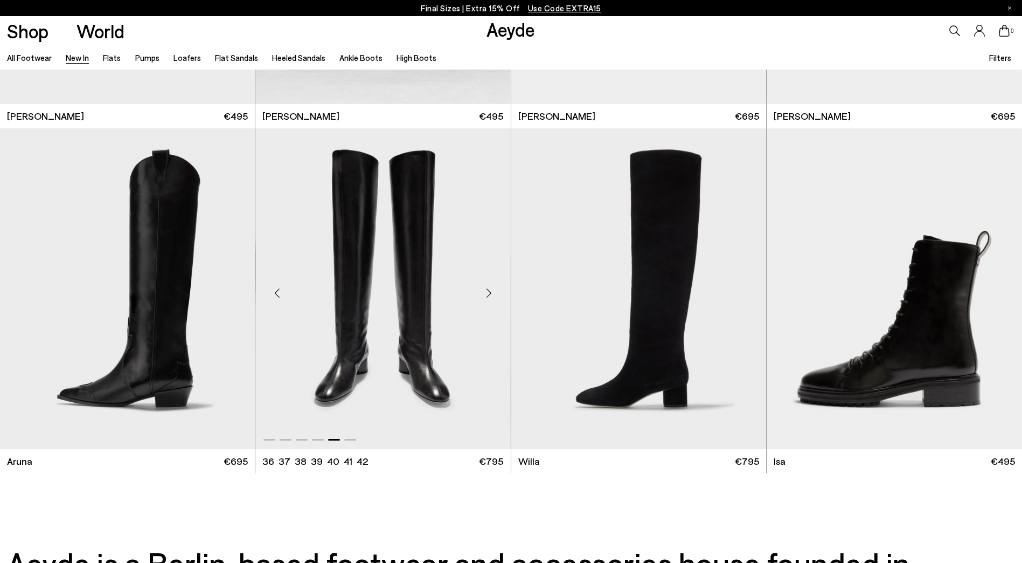
click at [487, 293] on div "Next slide" at bounding box center [489, 292] width 32 height 32
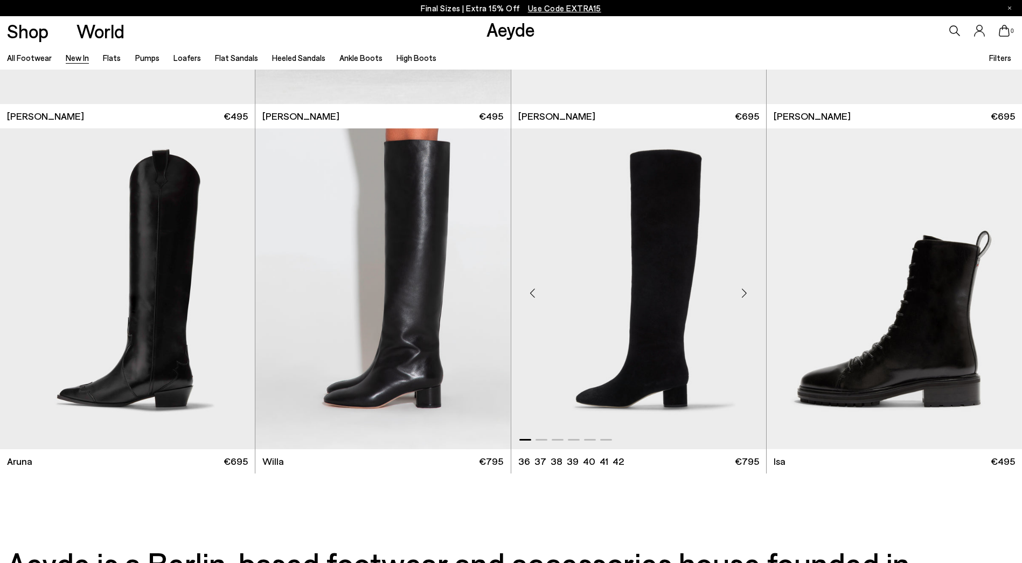
click at [740, 294] on div "Next slide" at bounding box center [745, 292] width 32 height 32
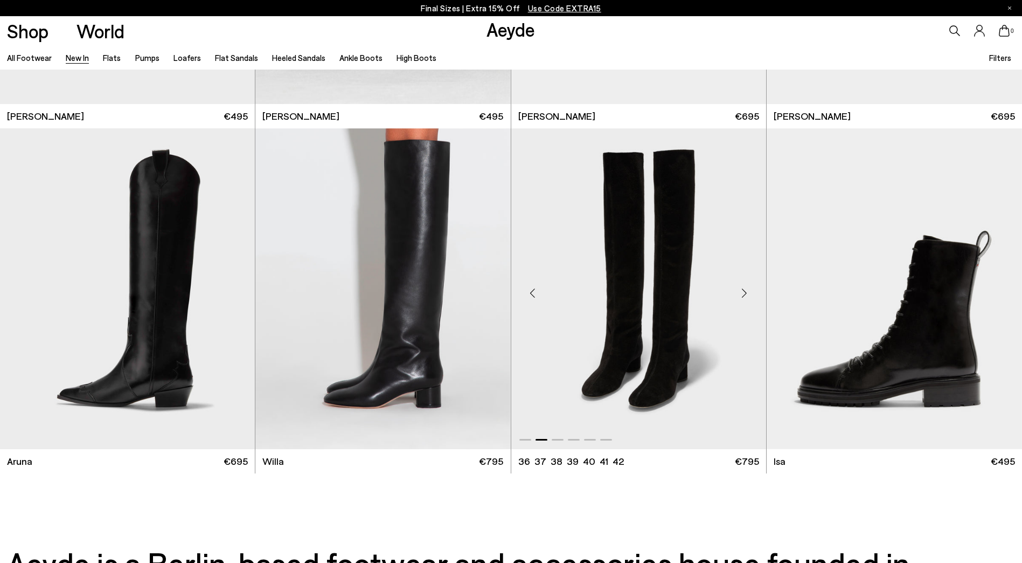
click at [740, 294] on div "Next slide" at bounding box center [745, 292] width 32 height 32
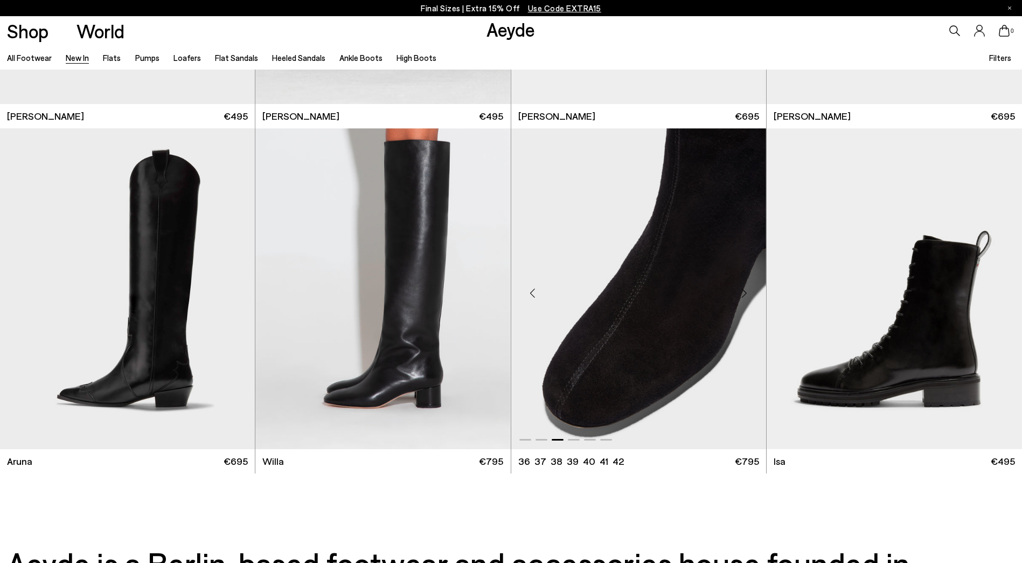
click at [740, 294] on div "Next slide" at bounding box center [745, 292] width 32 height 32
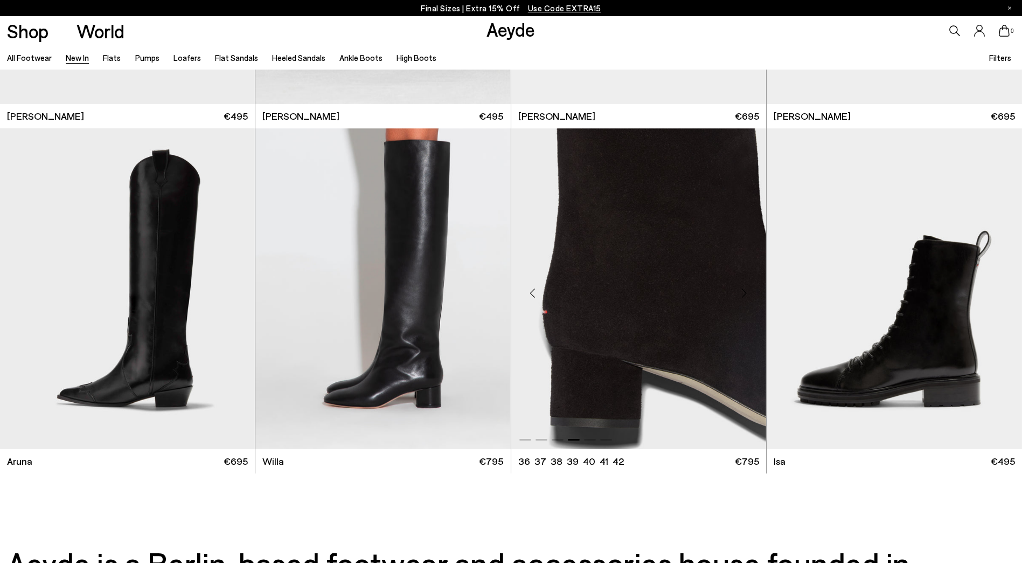
click at [740, 294] on div "Next slide" at bounding box center [745, 292] width 32 height 32
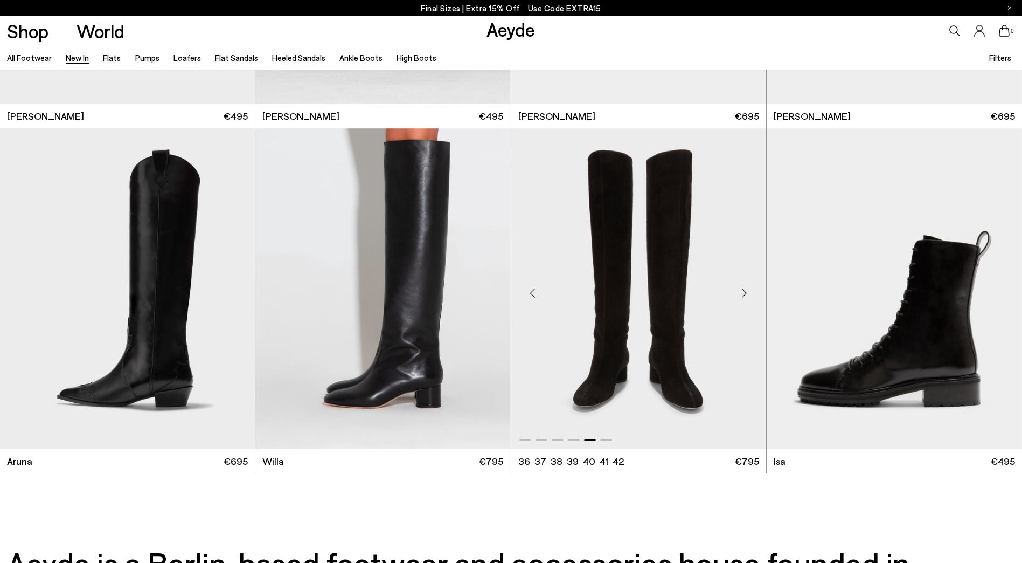
click at [740, 294] on div "Next slide" at bounding box center [745, 292] width 32 height 32
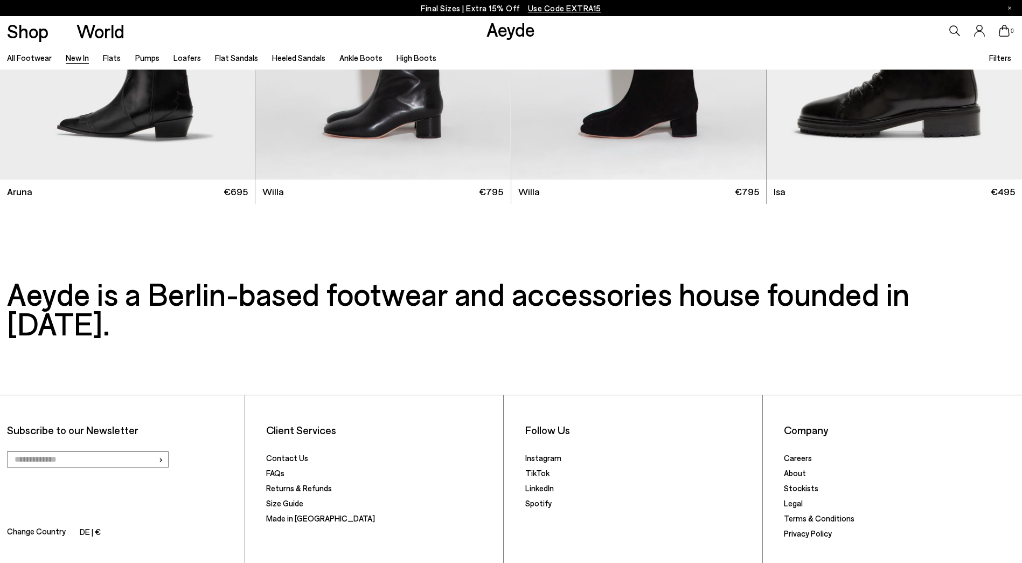
scroll to position [11632, 0]
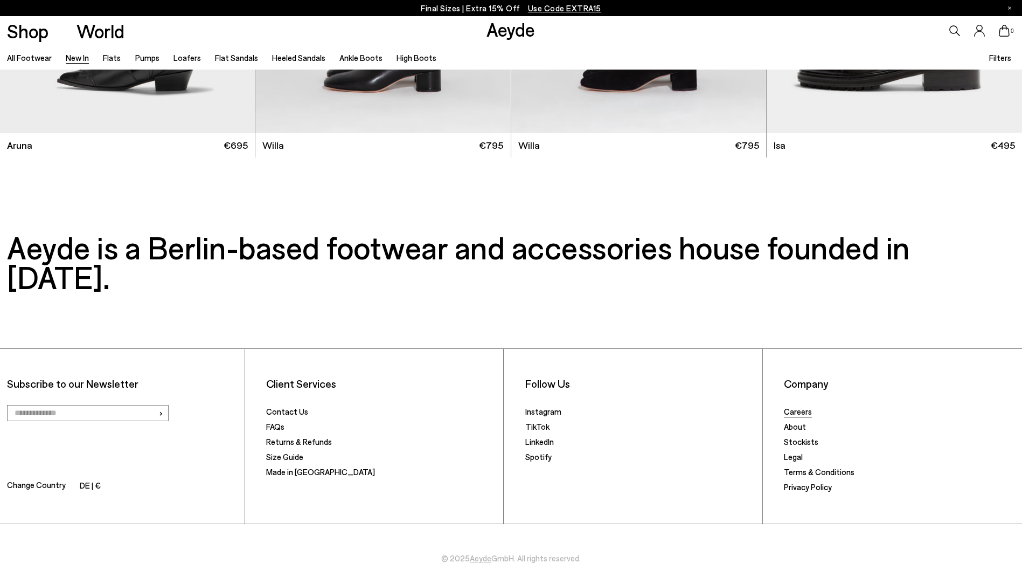
click at [796, 406] on link "Careers" at bounding box center [798, 411] width 28 height 10
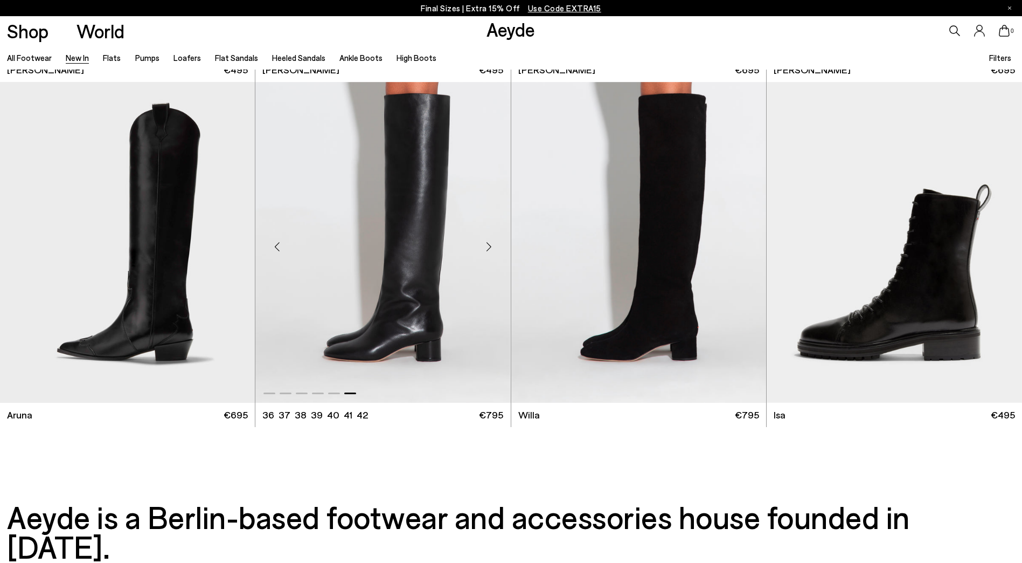
click at [491, 244] on div "Next slide" at bounding box center [489, 246] width 32 height 32
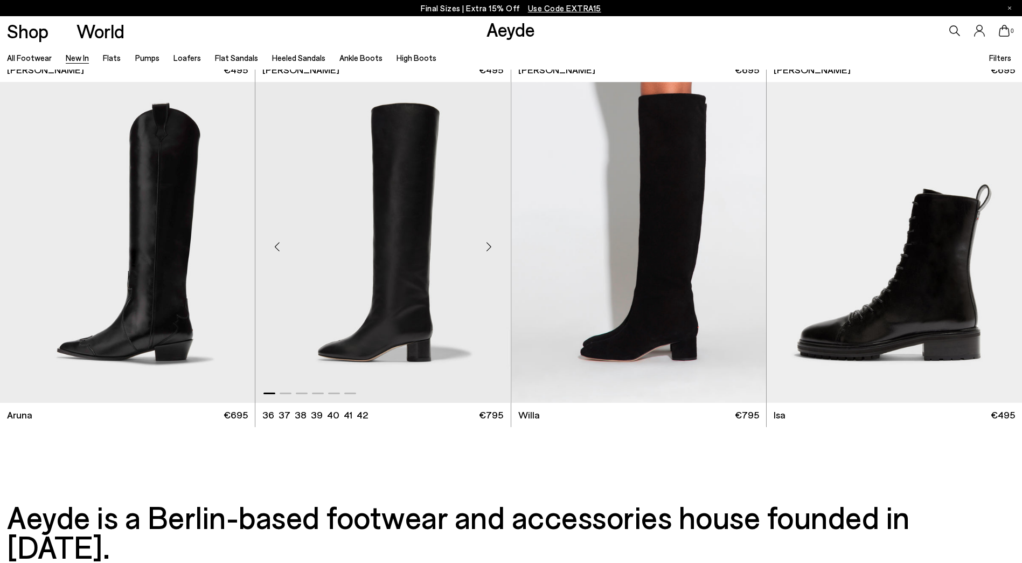
click at [484, 249] on div "Next slide" at bounding box center [489, 246] width 32 height 32
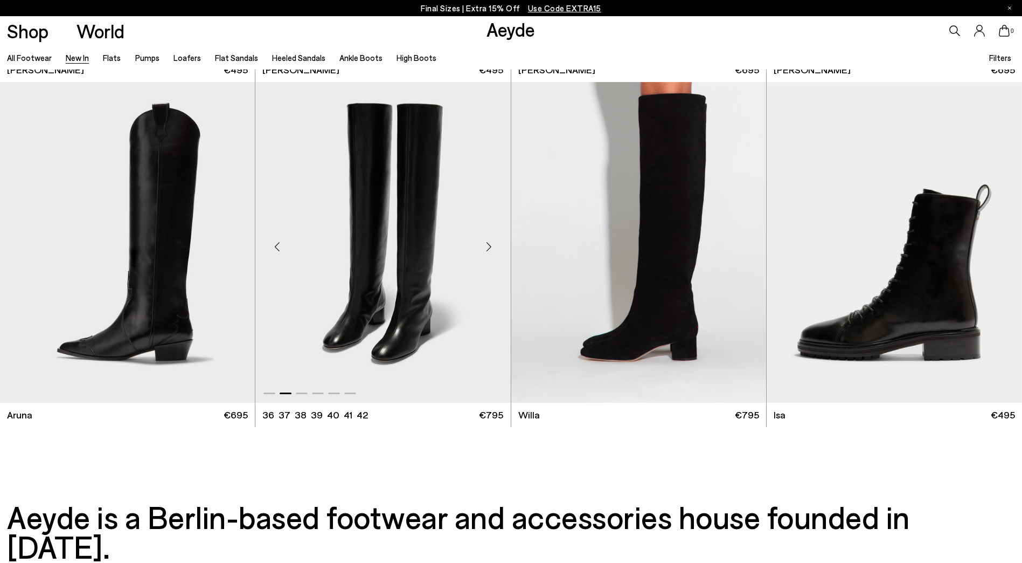
click at [484, 249] on div "Next slide" at bounding box center [489, 246] width 32 height 32
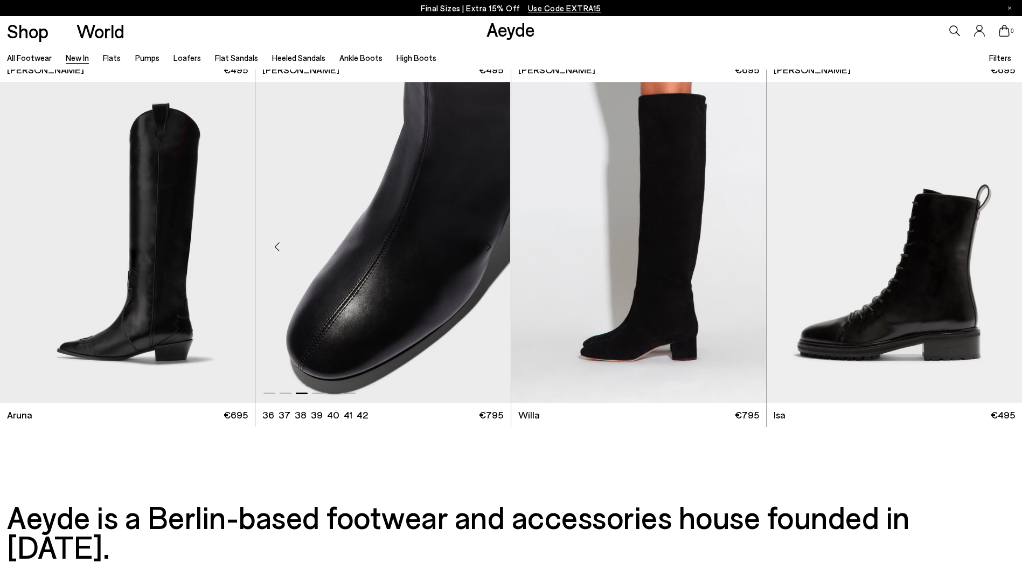
click at [484, 249] on div "Next slide" at bounding box center [489, 246] width 32 height 32
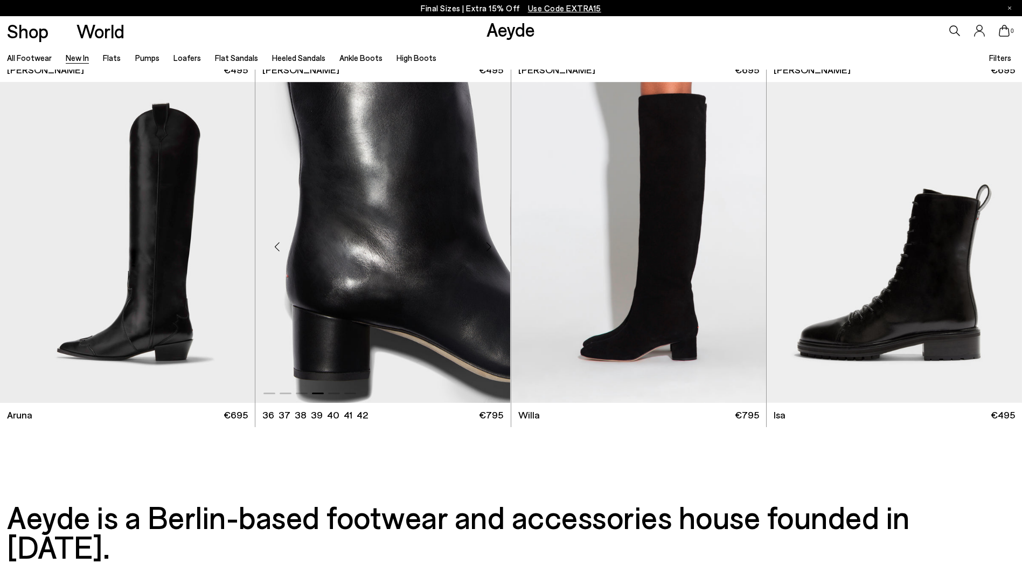
click at [484, 249] on div "Next slide" at bounding box center [489, 246] width 32 height 32
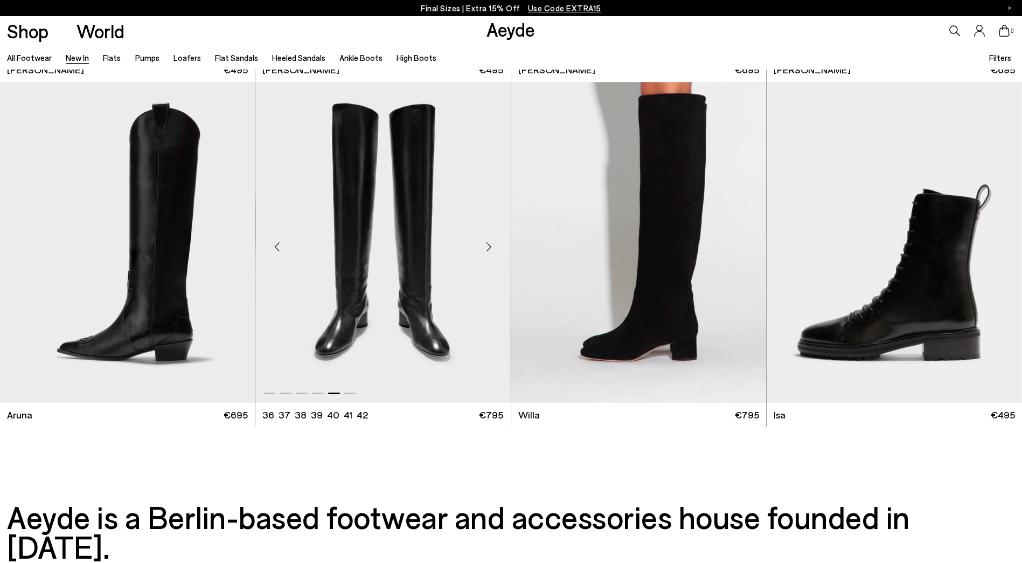
click at [484, 249] on div "Next slide" at bounding box center [489, 246] width 32 height 32
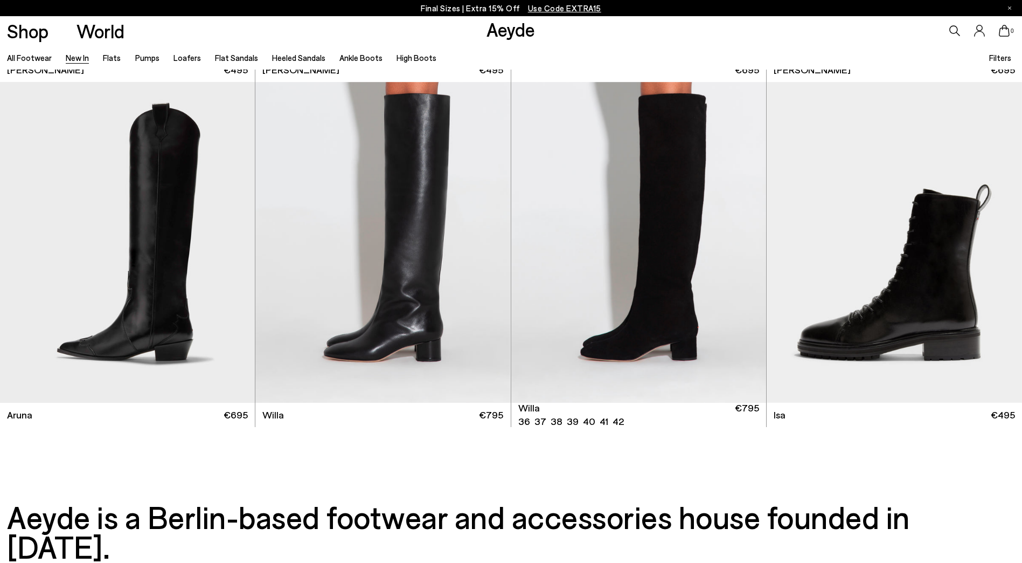
scroll to position [11147, 0]
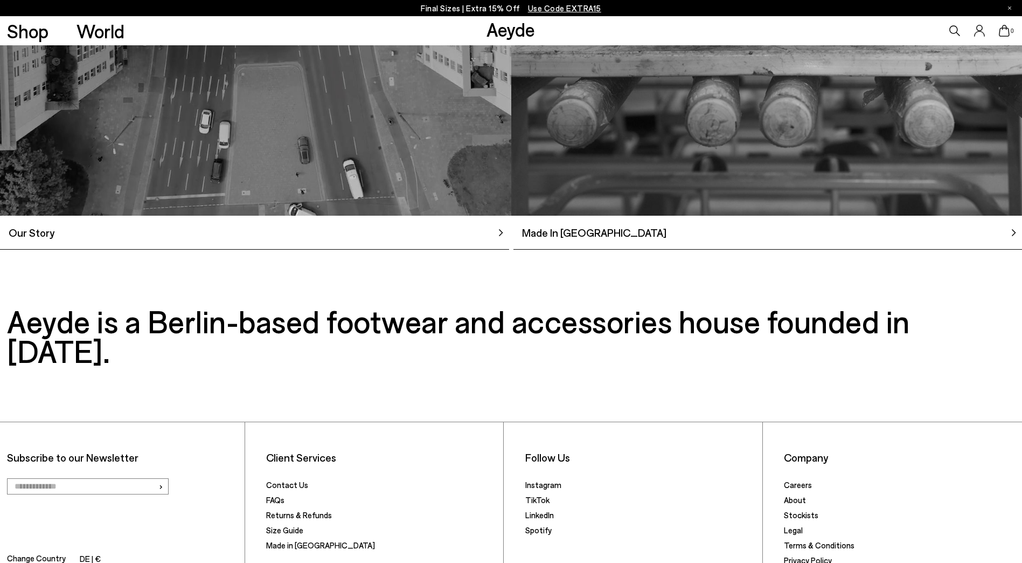
scroll to position [1132, 0]
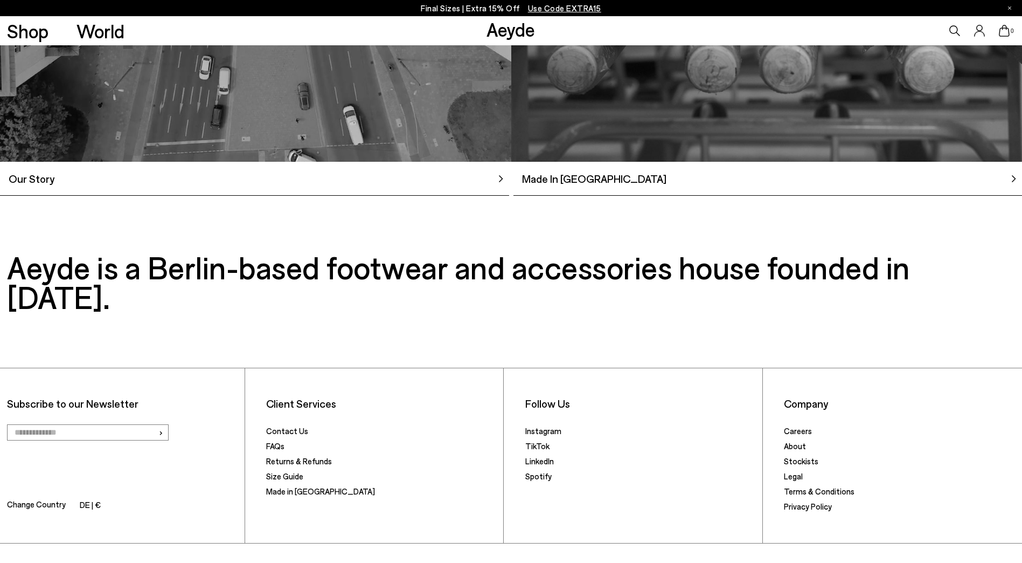
click at [537, 186] on span "Made In Italy" at bounding box center [590, 178] width 153 height 16
click at [1015, 183] on img at bounding box center [1014, 179] width 8 height 8
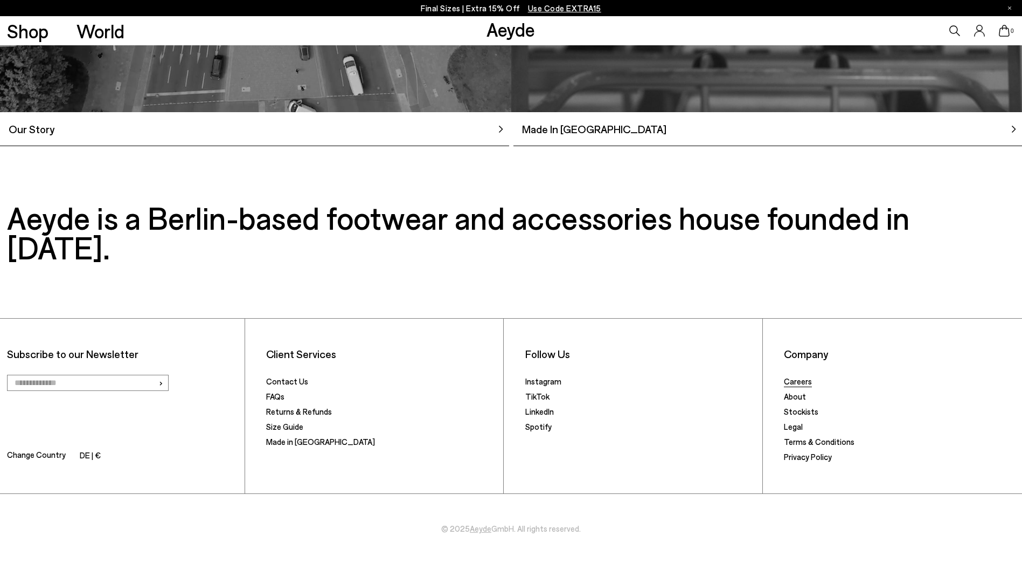
click at [804, 383] on link "Careers" at bounding box center [798, 381] width 28 height 10
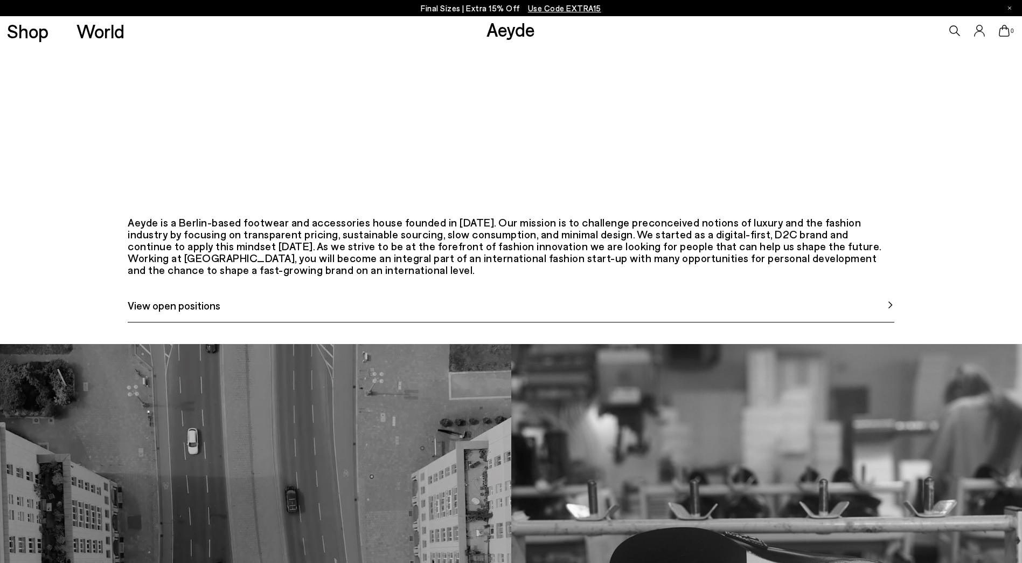
scroll to position [539, 0]
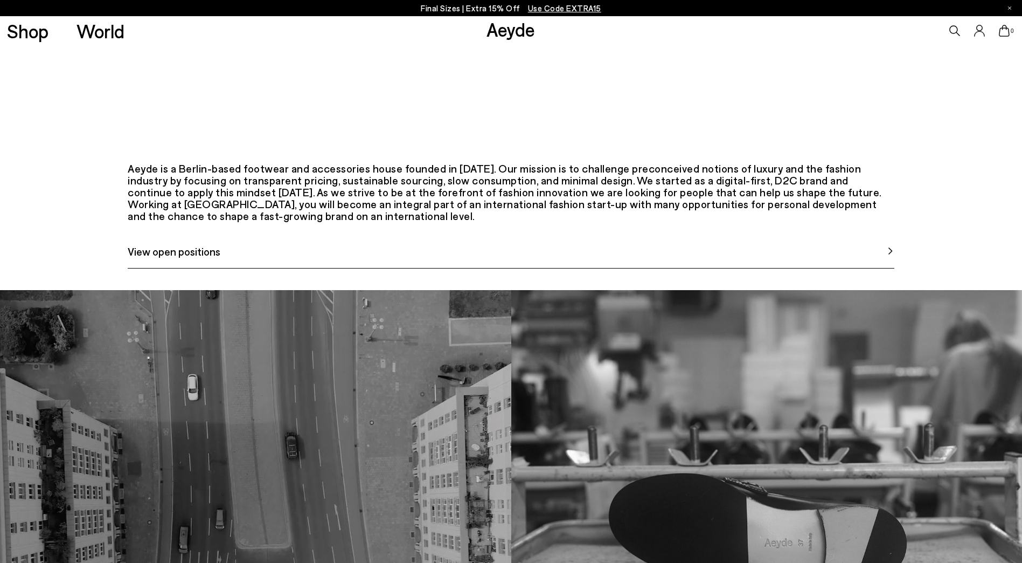
click at [588, 268] on link "View open positions" at bounding box center [511, 255] width 767 height 25
